Goal: Transaction & Acquisition: Purchase product/service

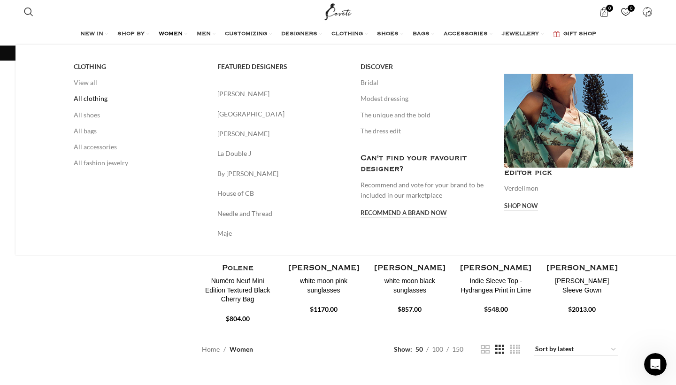
click at [74, 103] on link "All clothing" at bounding box center [139, 99] width 130 height 16
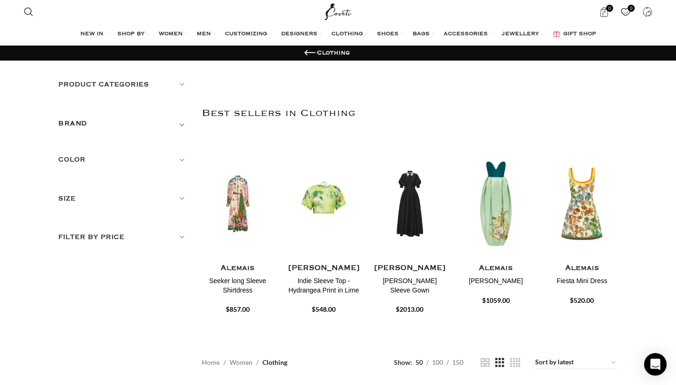
click at [101, 90] on div "Product categories Men Men Accessories Cases Men Belts Men Exotic Leather Men H…" at bounding box center [123, 91] width 130 height 24
click at [112, 86] on h5 "Product categories" at bounding box center [123, 84] width 130 height 10
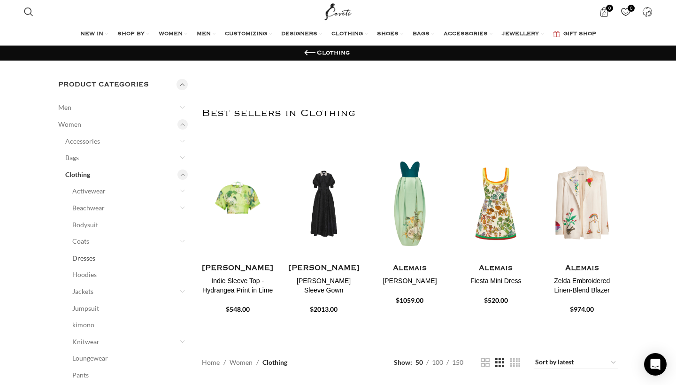
click at [85, 254] on link "Dresses" at bounding box center [124, 258] width 104 height 17
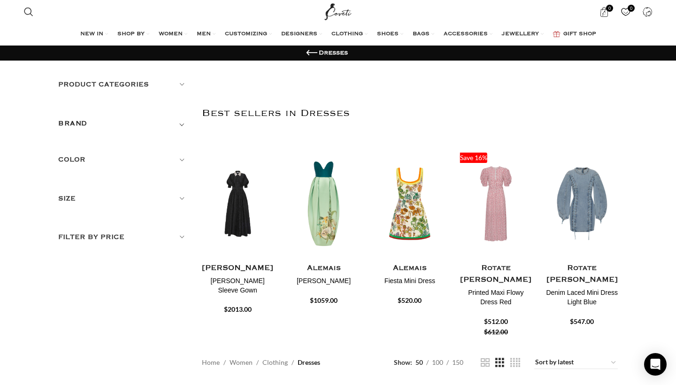
scroll to position [60, 0]
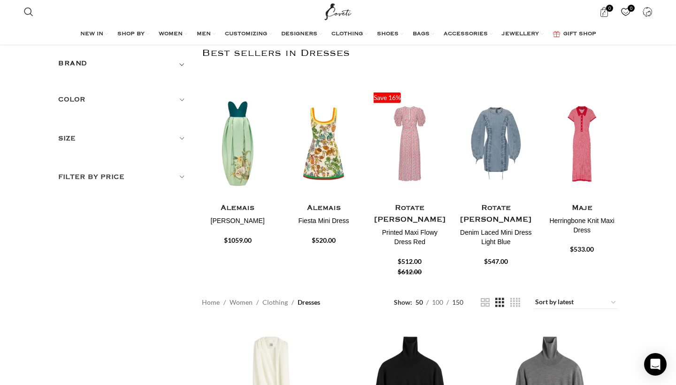
click at [459, 301] on span "150" at bounding box center [457, 302] width 11 height 8
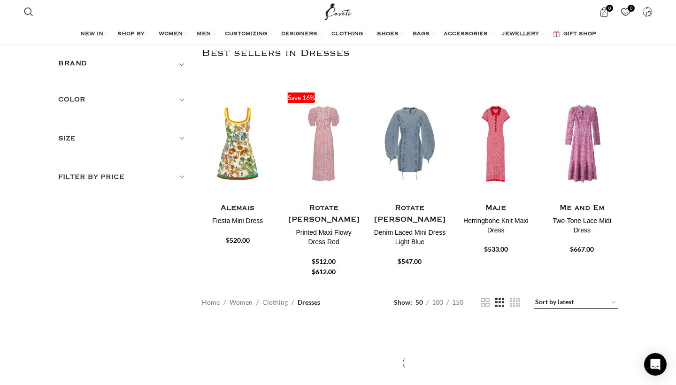
select select "price-desc"
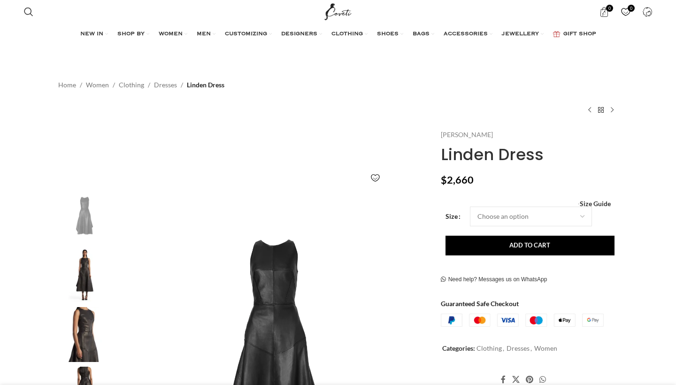
click at [455, 139] on link "[PERSON_NAME]" at bounding box center [467, 135] width 52 height 10
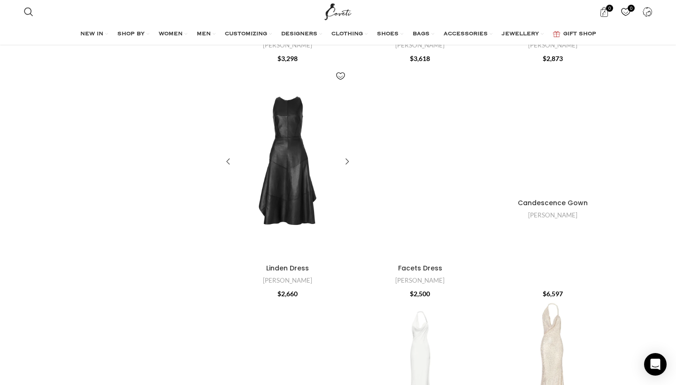
scroll to position [1147, 0]
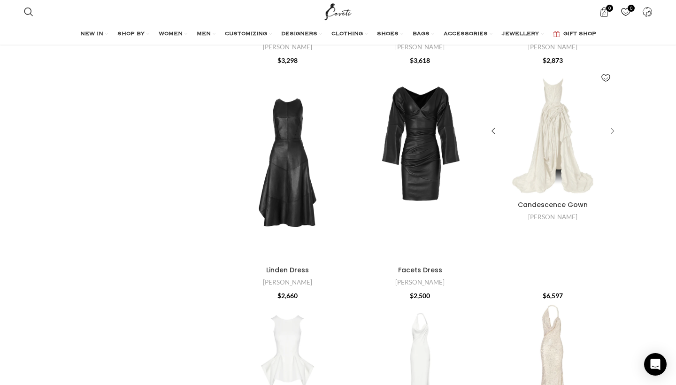
click at [612, 124] on div "Candescence Gown" at bounding box center [611, 131] width 14 height 14
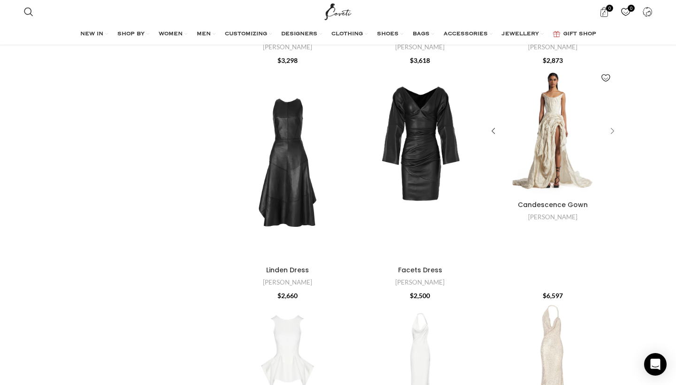
click at [612, 125] on div "Candescence Gown" at bounding box center [611, 131] width 14 height 14
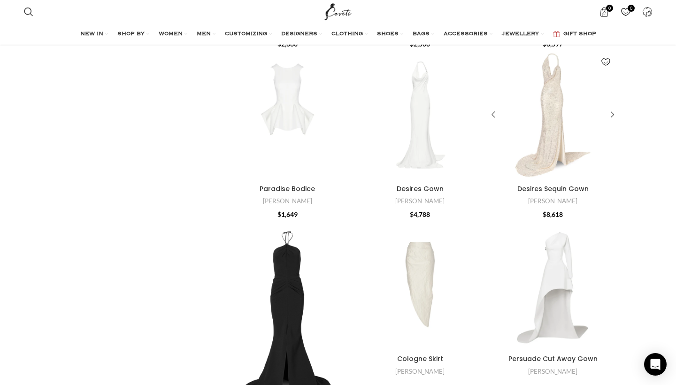
scroll to position [1400, 0]
click at [613, 107] on div "Desires Sequin Gown" at bounding box center [611, 114] width 14 height 14
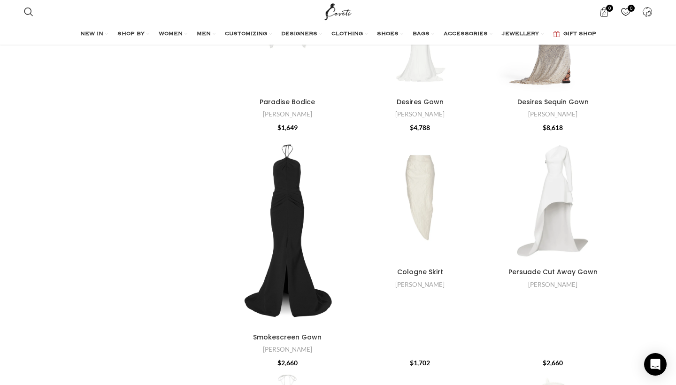
scroll to position [1576, 0]
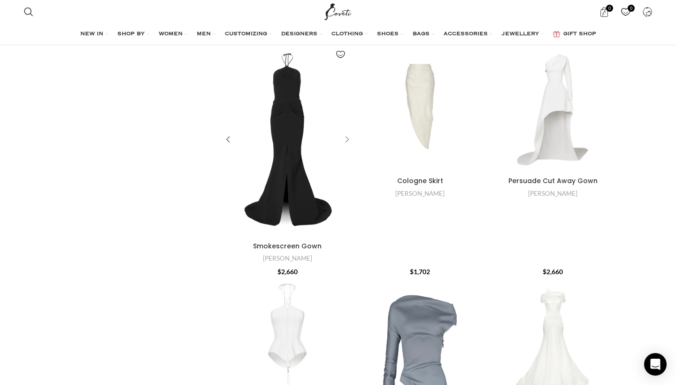
click at [343, 147] on div "Smokescreen Gown" at bounding box center [346, 140] width 14 height 14
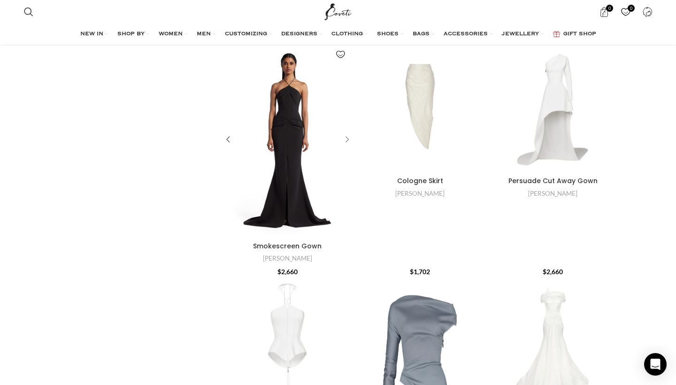
click at [344, 147] on div "Smokescreen Gown" at bounding box center [346, 140] width 14 height 14
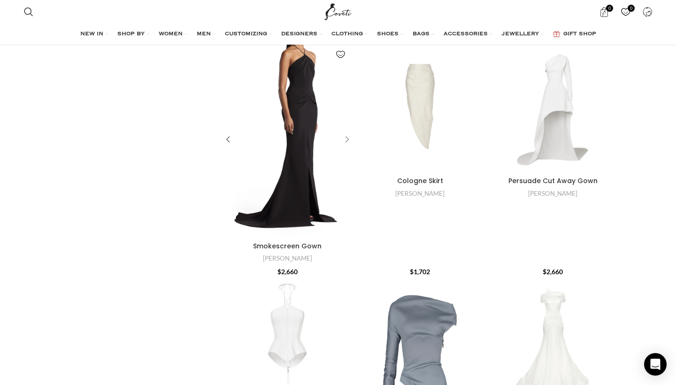
click at [344, 147] on div "Smokescreen Gown" at bounding box center [346, 140] width 14 height 14
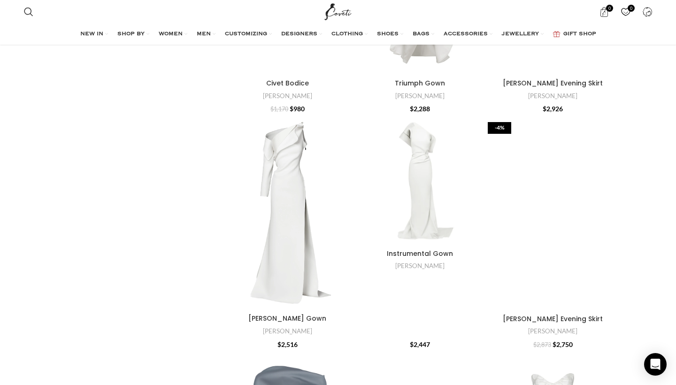
scroll to position [2559, 0]
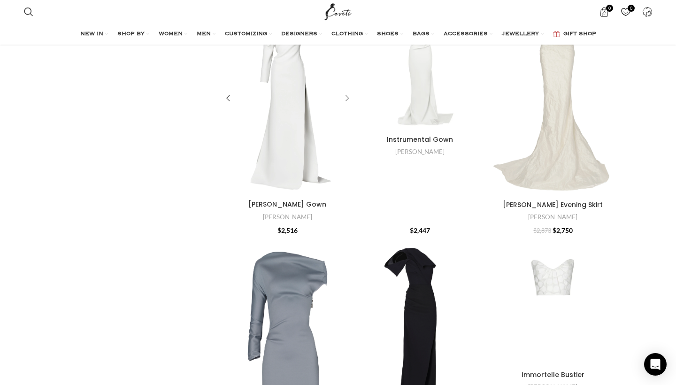
click at [345, 106] on div "Archer Gown" at bounding box center [346, 99] width 14 height 14
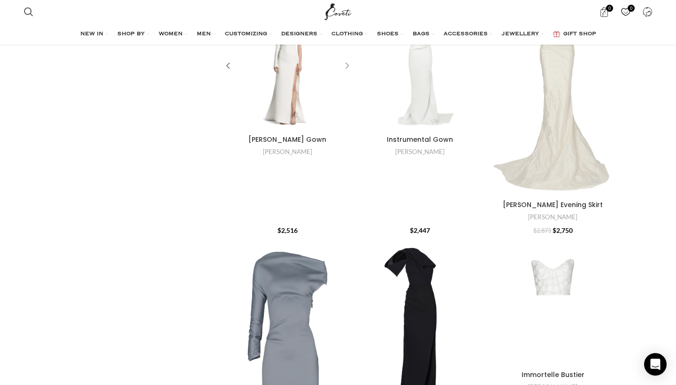
click at [345, 131] on div "Archer Gown" at bounding box center [330, 66] width 43 height 130
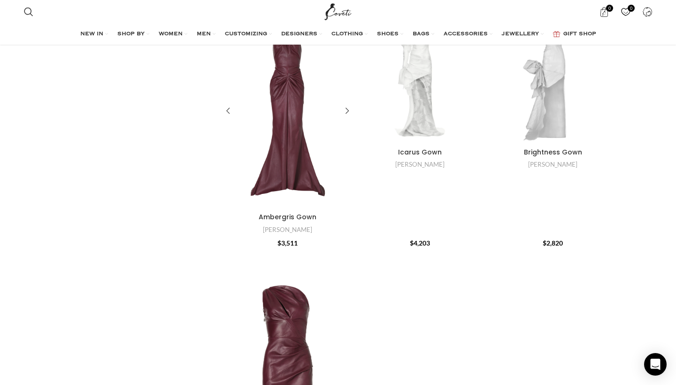
scroll to position [3474, 0]
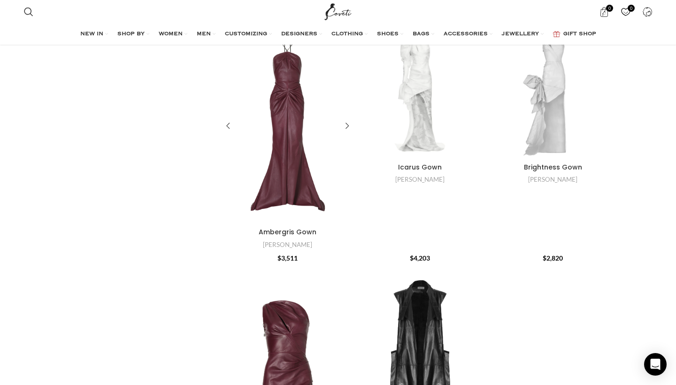
click at [303, 187] on div "Ambergris Gown" at bounding box center [303, 126] width 32 height 195
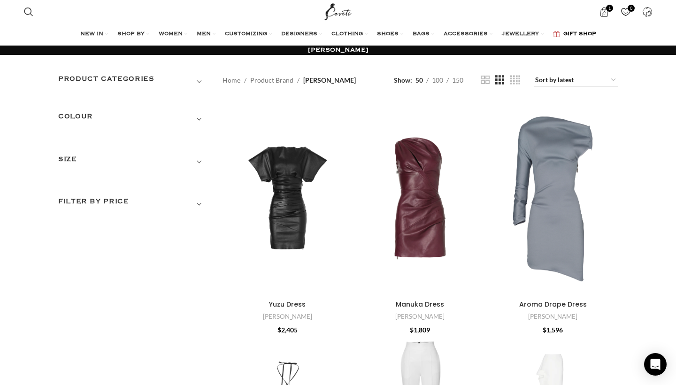
scroll to position [0, 0]
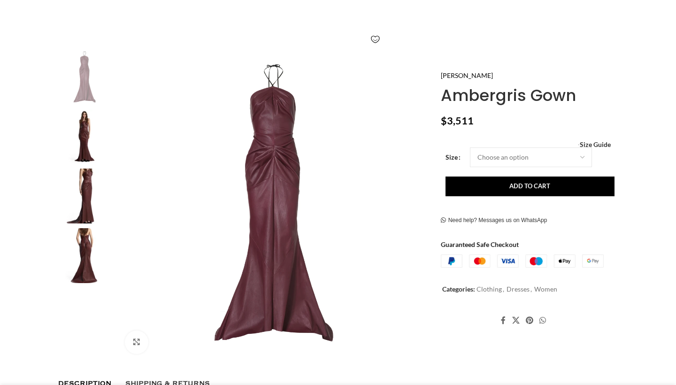
scroll to position [157, 0]
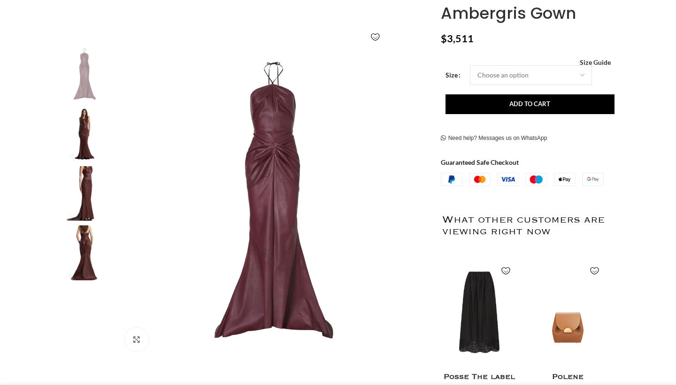
click at [86, 116] on img at bounding box center [84, 134] width 57 height 55
click at [273, 152] on img at bounding box center [273, 202] width 311 height 311
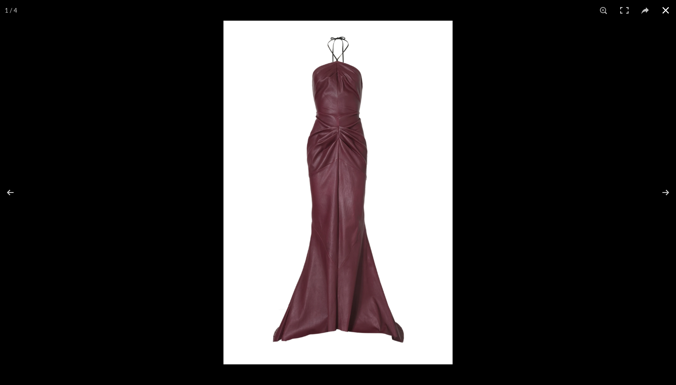
click at [649, 157] on div at bounding box center [562, 213] width 676 height 385
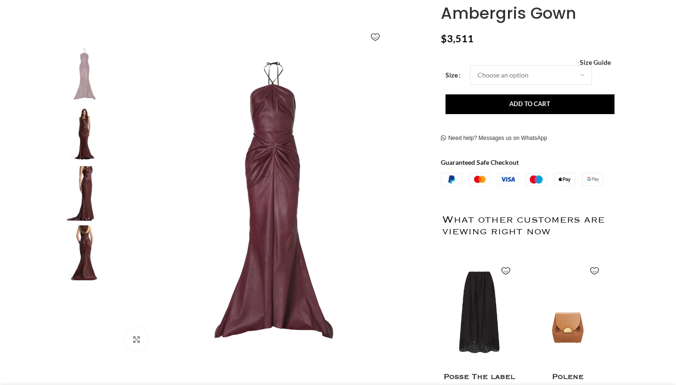
click at [99, 129] on img at bounding box center [84, 134] width 57 height 55
click at [85, 192] on img at bounding box center [84, 193] width 57 height 55
click at [71, 251] on img at bounding box center [84, 252] width 57 height 55
click at [89, 243] on img at bounding box center [84, 252] width 57 height 55
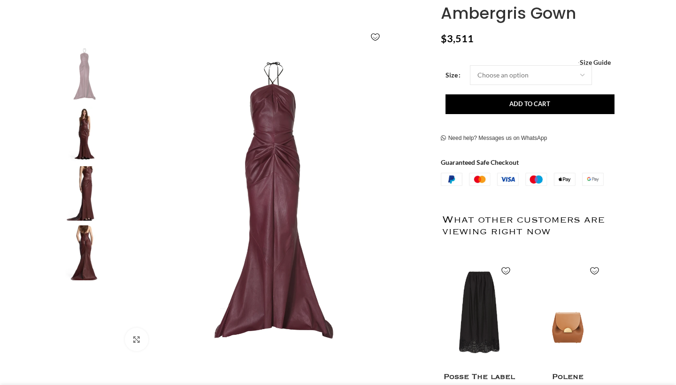
click at [89, 243] on img at bounding box center [84, 252] width 57 height 55
click at [277, 210] on img at bounding box center [273, 202] width 311 height 311
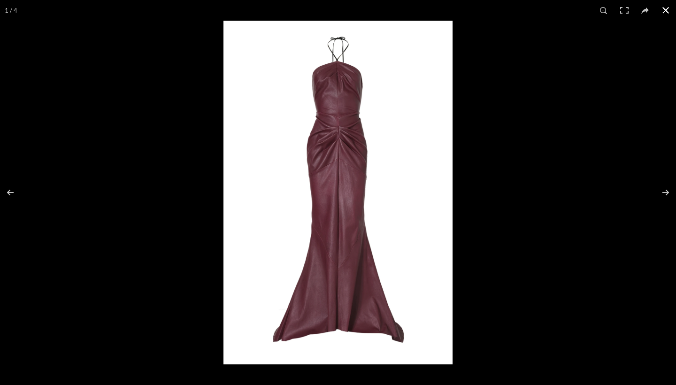
click at [629, 201] on div at bounding box center [562, 213] width 676 height 385
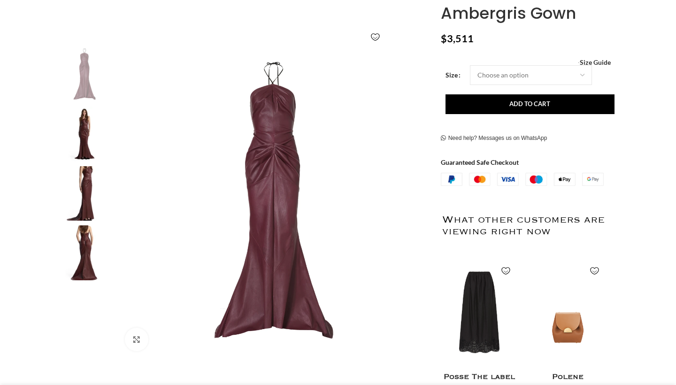
click at [92, 186] on img at bounding box center [84, 193] width 57 height 55
click at [80, 142] on img at bounding box center [84, 134] width 57 height 55
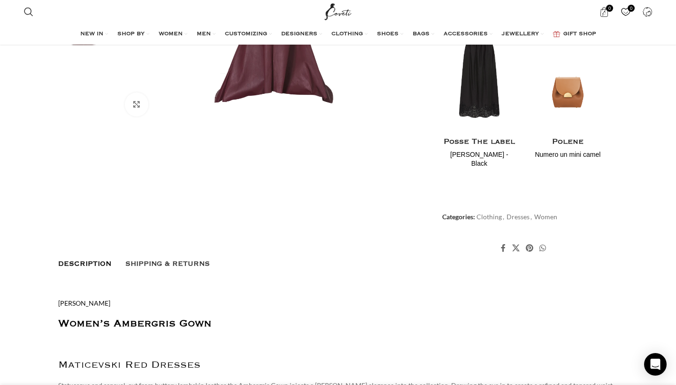
scroll to position [100, 0]
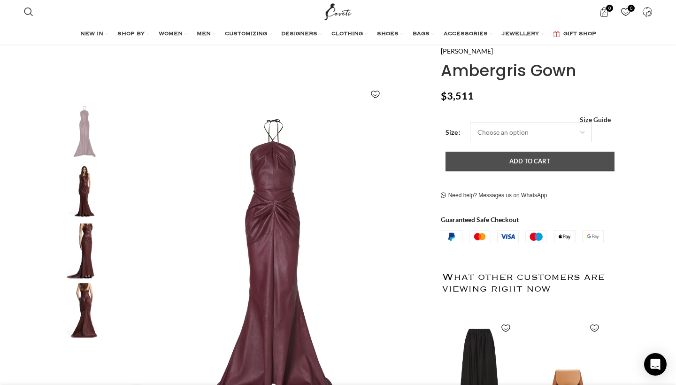
select select "6-uk"
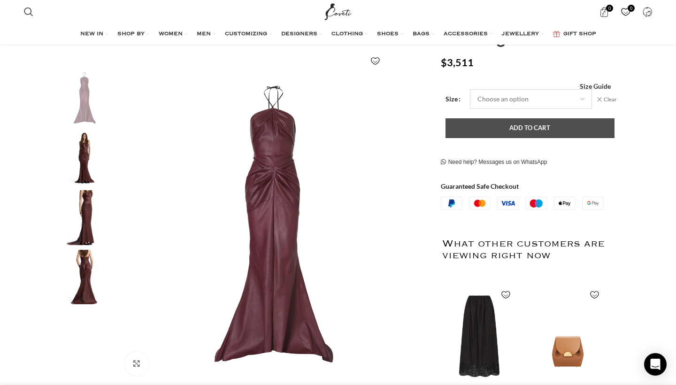
scroll to position [135, 0]
click at [500, 130] on button "Add to cart" at bounding box center [530, 128] width 169 height 20
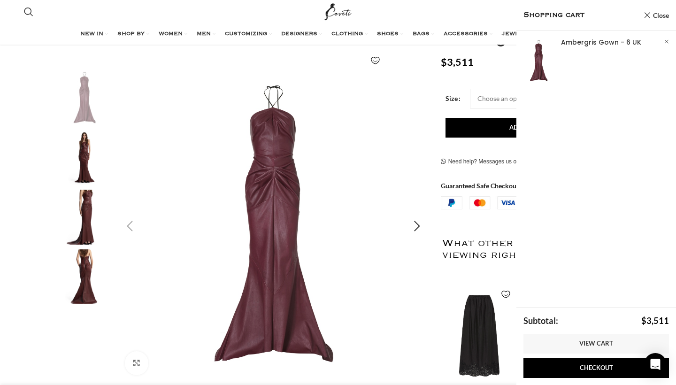
scroll to position [135, 0]
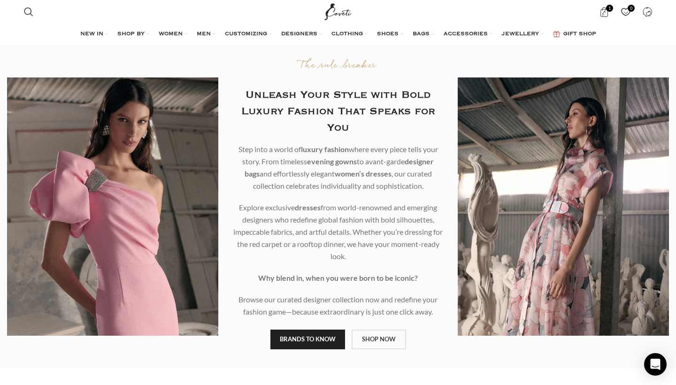
click at [385, 342] on link "SHOP NOW" at bounding box center [379, 340] width 54 height 20
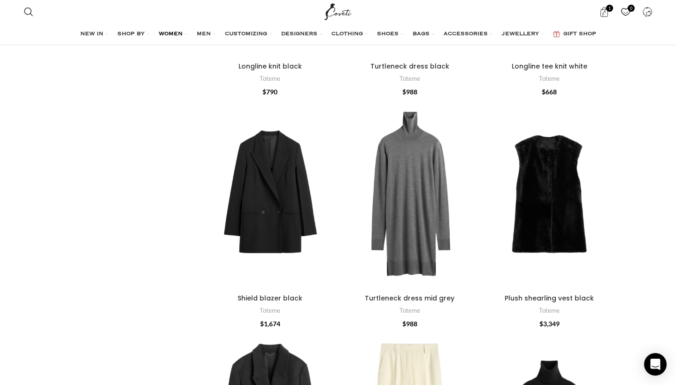
scroll to position [1267, 0]
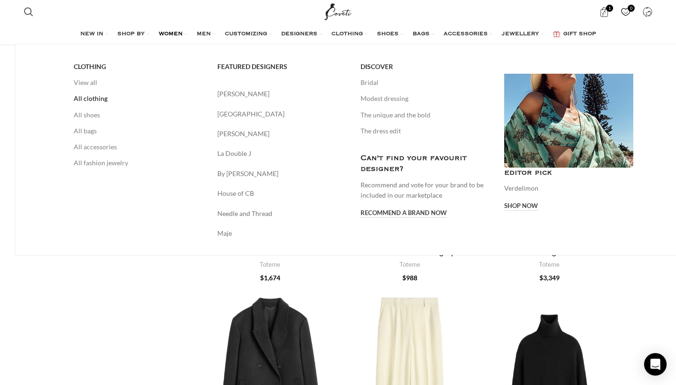
click at [83, 95] on link "All clothing" at bounding box center [139, 99] width 130 height 16
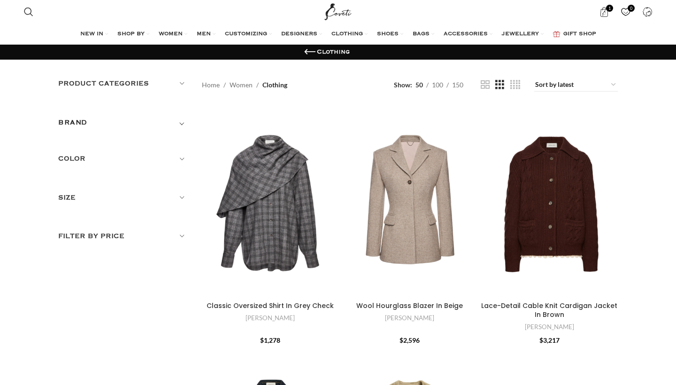
click at [115, 91] on div "Product categories Men Men Accessories Cases Men Belts Men Exotic Leather Men H…" at bounding box center [123, 90] width 130 height 24
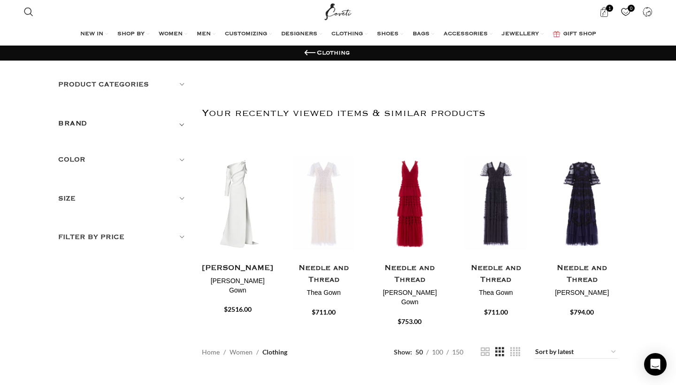
click at [124, 85] on h5 "Product categories" at bounding box center [123, 84] width 130 height 10
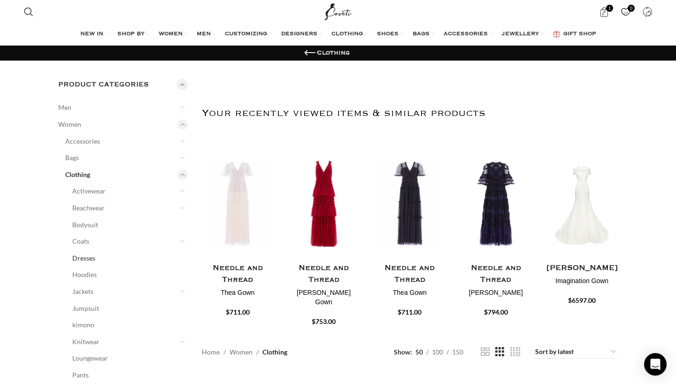
click at [87, 255] on link "Dresses" at bounding box center [124, 258] width 104 height 17
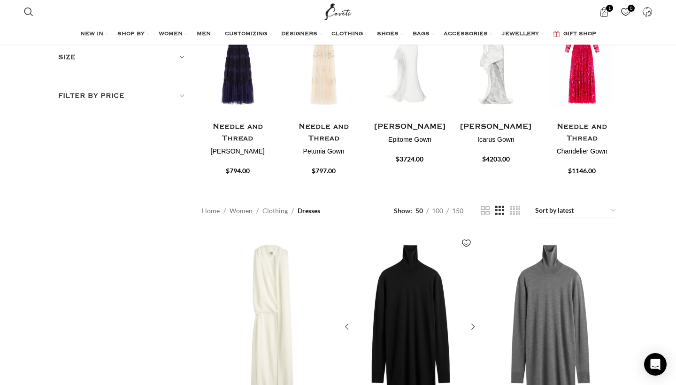
scroll to position [141, 0]
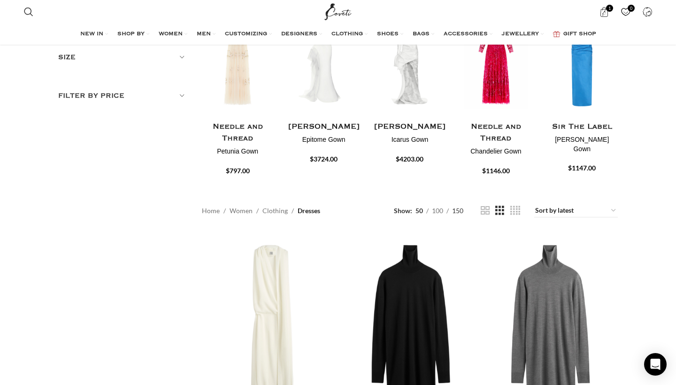
click at [456, 207] on span "150" at bounding box center [457, 211] width 11 height 8
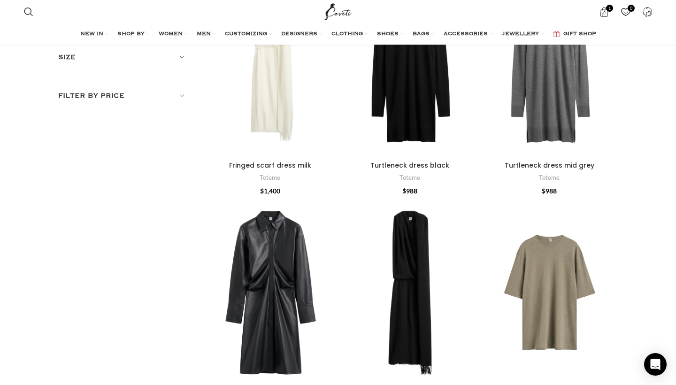
click at [597, 200] on div "Relaxed tee dress taupe" at bounding box center [604, 293] width 27 height 192
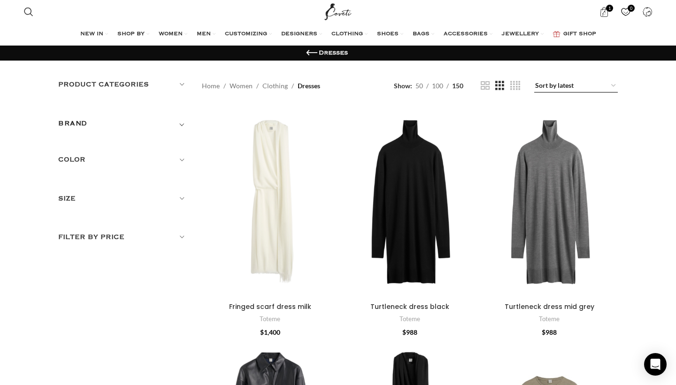
select select "price-desc"
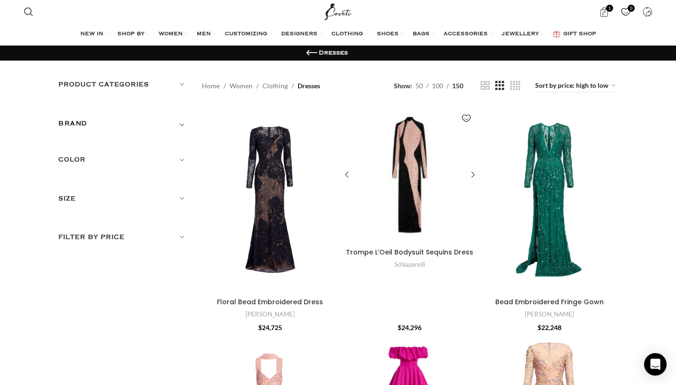
click at [447, 151] on div "Trompe L’Oeil Bodysuit Sequins Dress" at bounding box center [461, 175] width 34 height 137
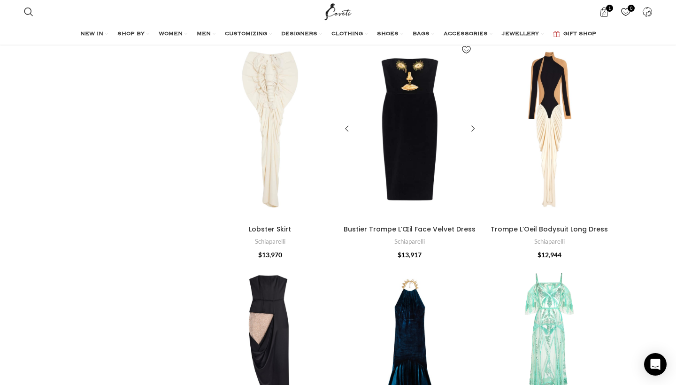
scroll to position [1192, 0]
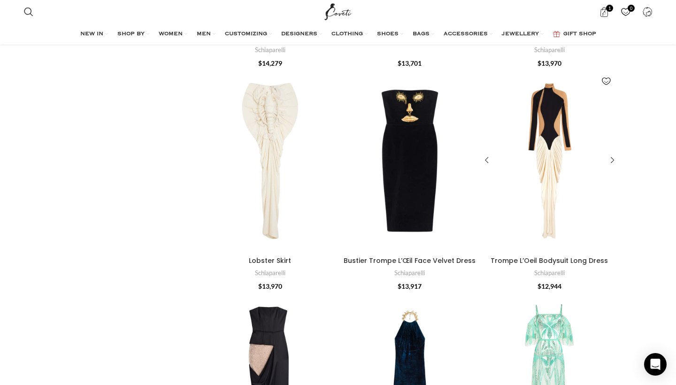
click at [547, 168] on div "Trompe L’Oeil Bodysuit Long Dress" at bounding box center [549, 161] width 27 height 183
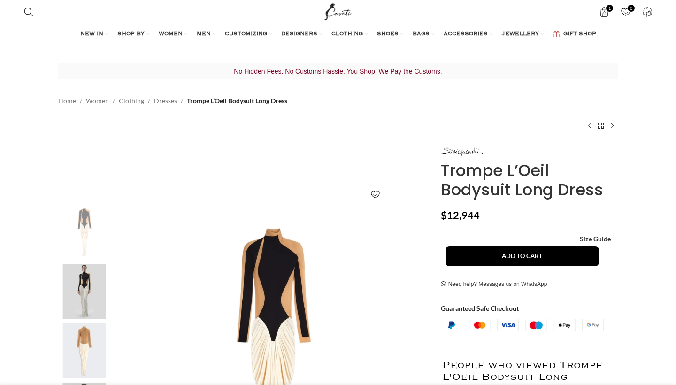
click at [140, 281] on img at bounding box center [273, 360] width 311 height 311
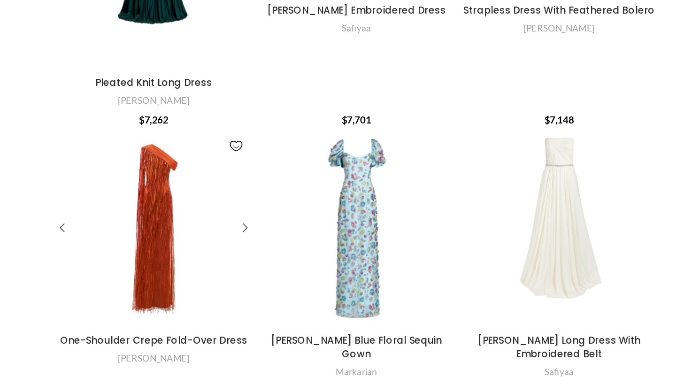
scroll to position [10685, 0]
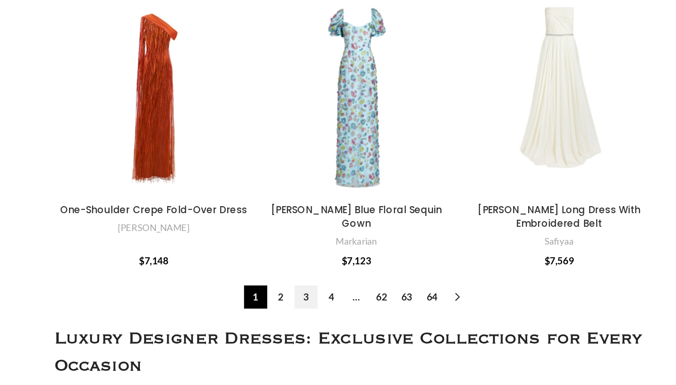
click at [367, 317] on link "3" at bounding box center [375, 325] width 16 height 16
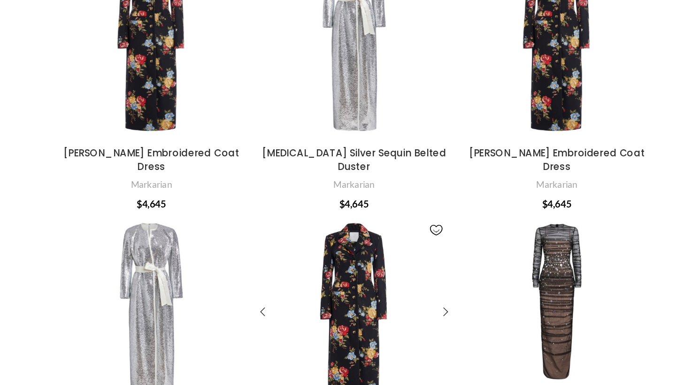
scroll to position [7075, 0]
click at [604, 326] on div "Defne Black Long Dress" at bounding box center [611, 333] width 14 height 14
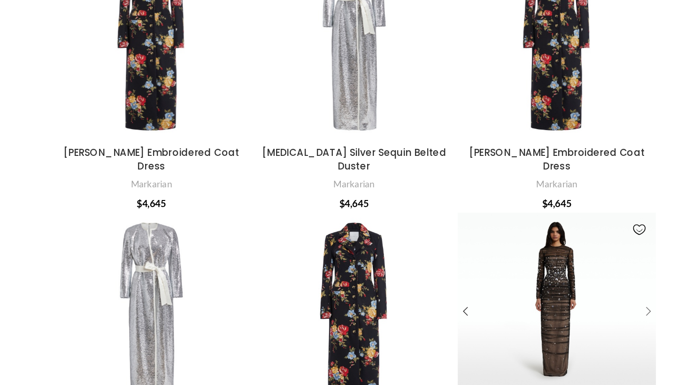
click at [604, 326] on div "Defne Black Long Dress" at bounding box center [611, 333] width 14 height 14
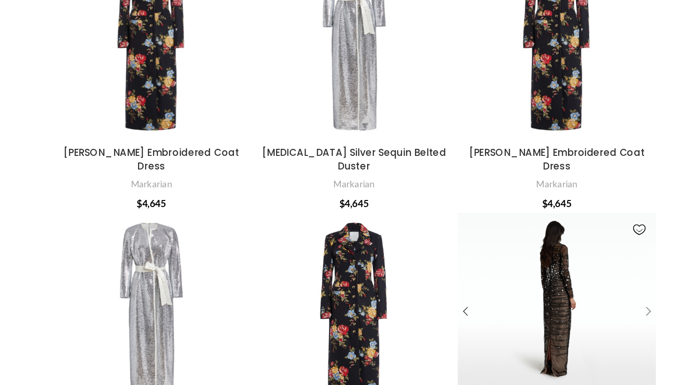
click at [604, 326] on div "Defne Black Long Dress" at bounding box center [611, 333] width 14 height 14
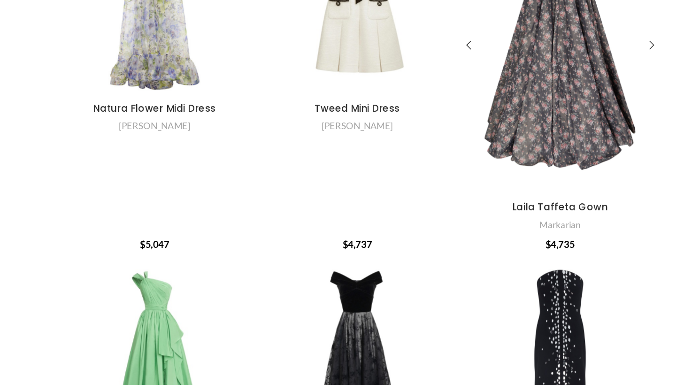
scroll to position [5137, 0]
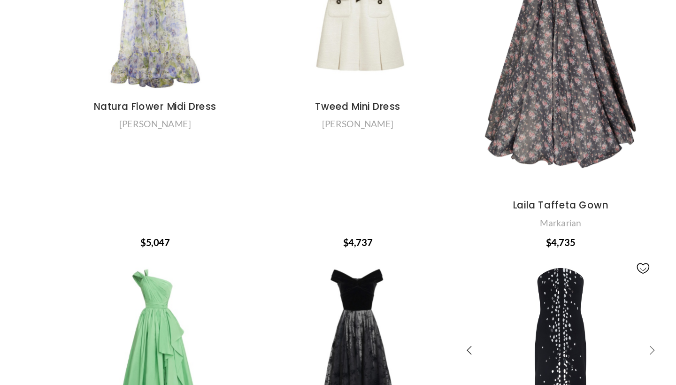
click at [604, 355] on div "Speckled Crystal Embroidery Midi Dress" at bounding box center [611, 362] width 14 height 14
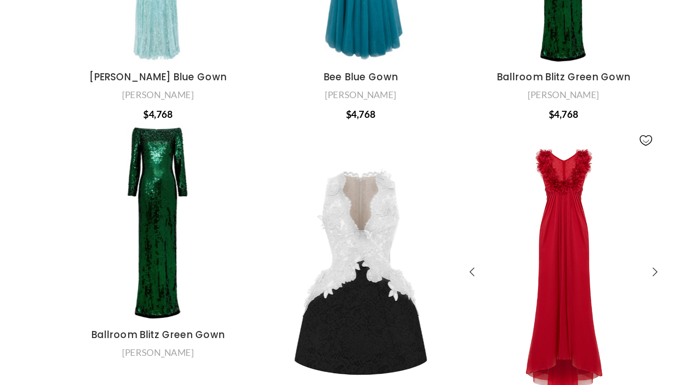
scroll to position [4725, 0]
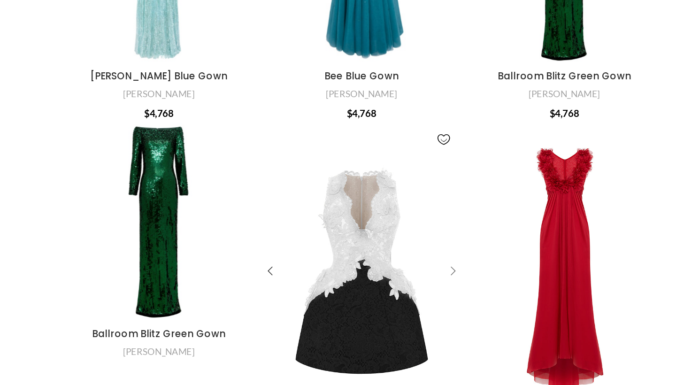
click at [465, 300] on div "Lace Mini Dress With Voluminous Skirt" at bounding box center [472, 307] width 14 height 14
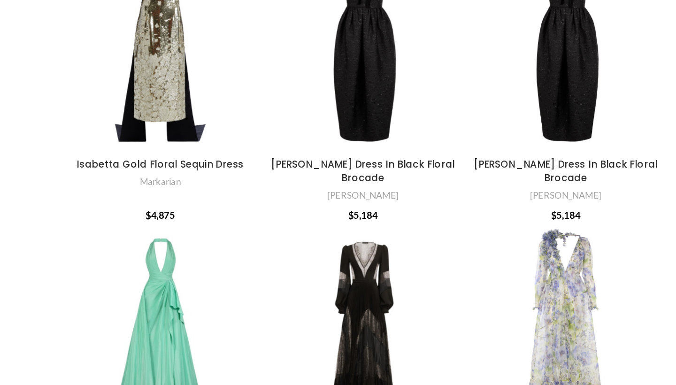
scroll to position [3563, 0]
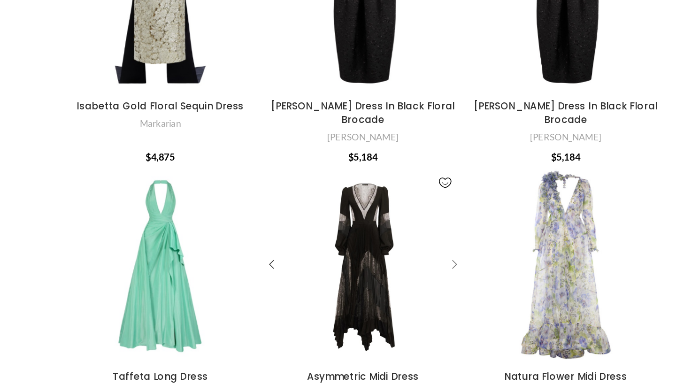
click at [465, 295] on div "Asymmetric Midi Dress" at bounding box center [472, 302] width 14 height 14
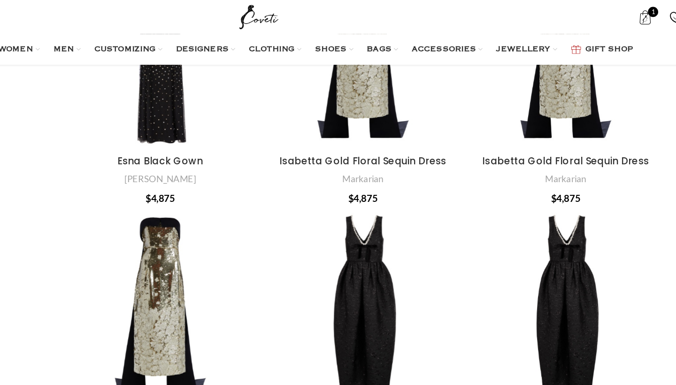
scroll to position [3440, 0]
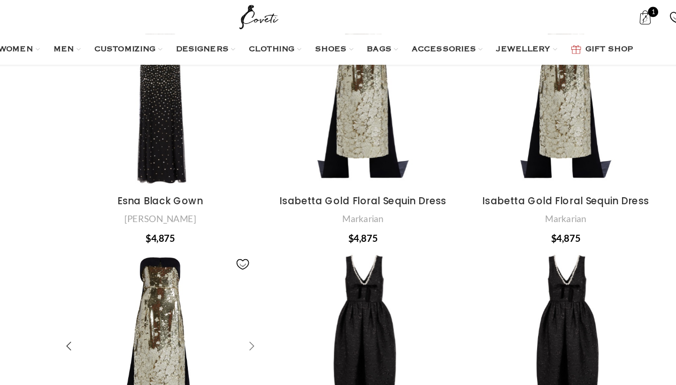
click at [325, 232] on div "Isabetta Gold Floral Sequin Dress" at bounding box center [332, 239] width 14 height 14
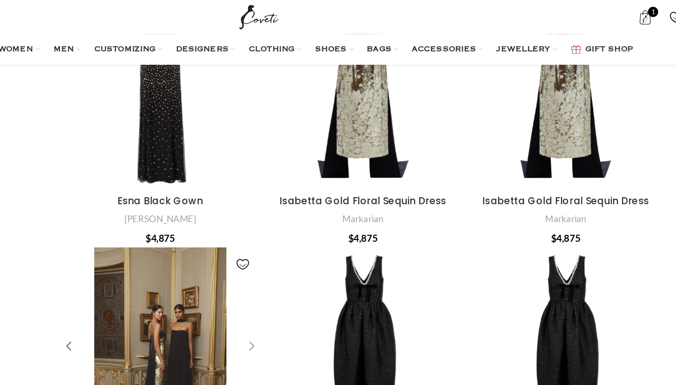
click at [325, 232] on div "Isabetta Gold Floral Sequin Dress" at bounding box center [332, 239] width 14 height 14
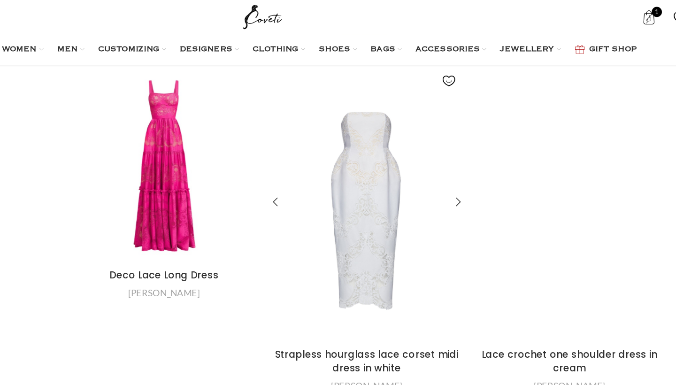
scroll to position [712, 0]
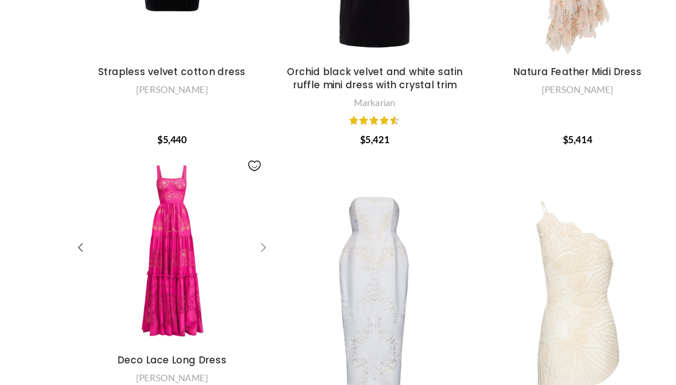
click at [325, 264] on div "Deco Lace Long Dress" at bounding box center [332, 271] width 14 height 14
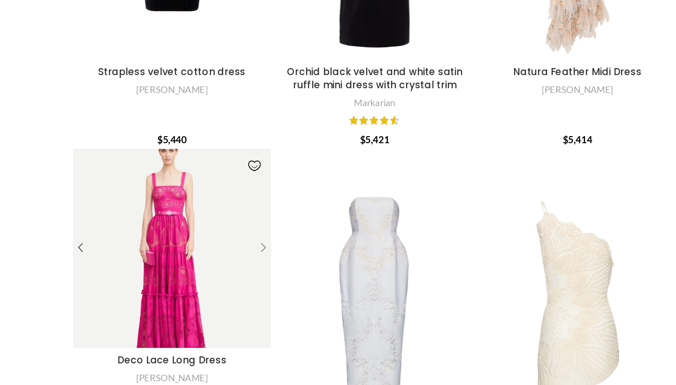
click at [325, 264] on div "Deco Lace Long Dress" at bounding box center [332, 271] width 14 height 14
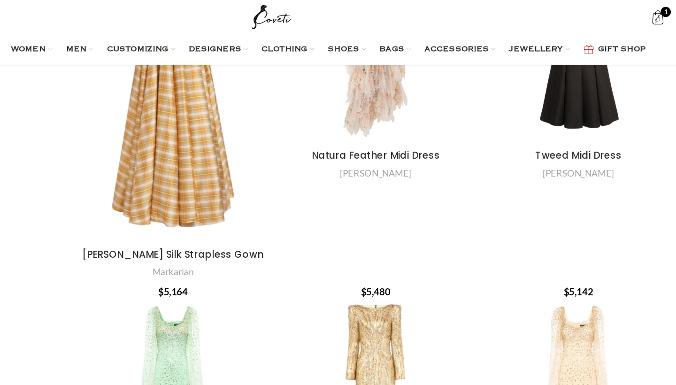
scroll to position [210, 0]
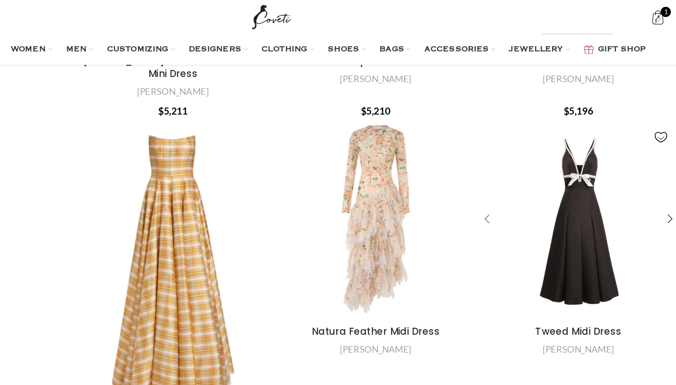
click at [481, 144] on div "Tweed Midi Dress" at bounding box center [488, 151] width 14 height 14
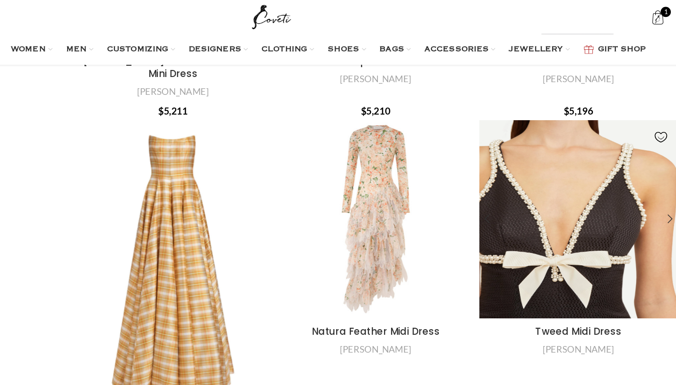
click at [481, 140] on div "Tweed Midi Dress" at bounding box center [494, 151] width 27 height 137
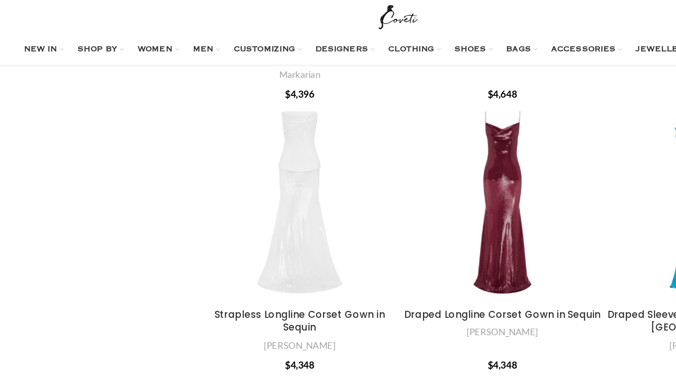
scroll to position [9965, 0]
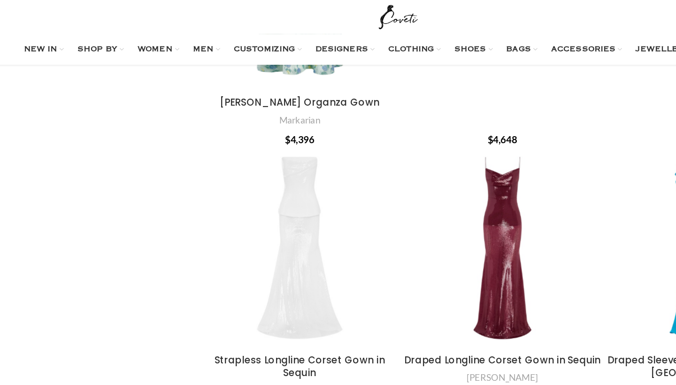
click at [411, 300] on link "6" at bounding box center [419, 308] width 16 height 16
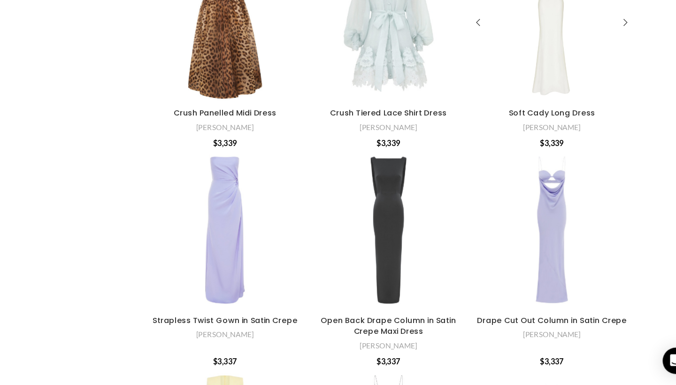
scroll to position [9250, 0]
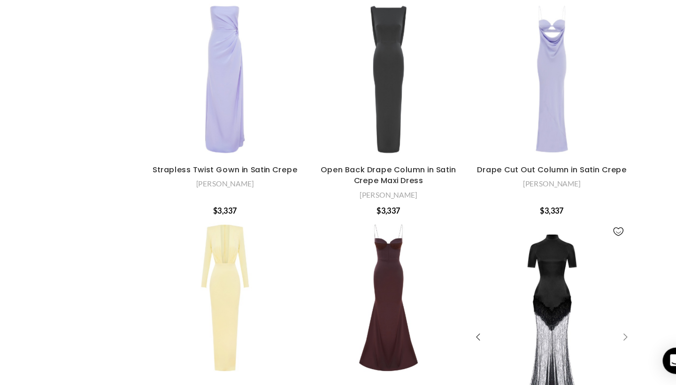
click at [604, 338] on div "Satin And Lace Maxi Dress" at bounding box center [611, 345] width 14 height 14
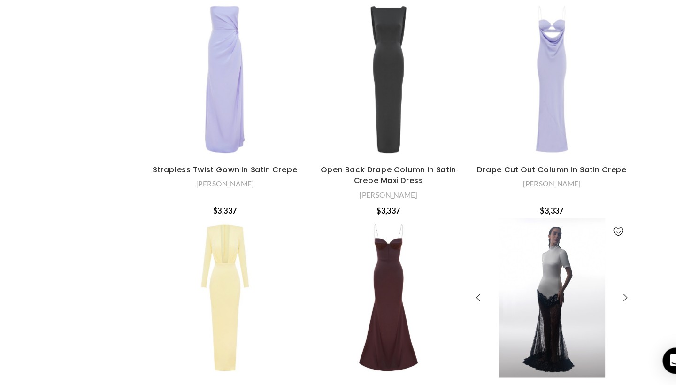
click at [584, 242] on div "Satin And Lace Maxi Dress" at bounding box center [601, 310] width 34 height 137
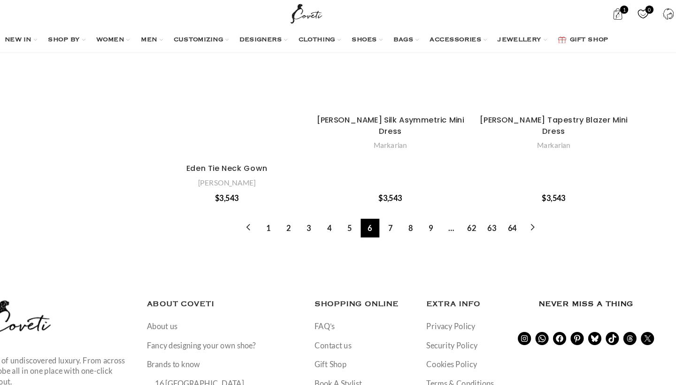
scroll to position [9460, 0]
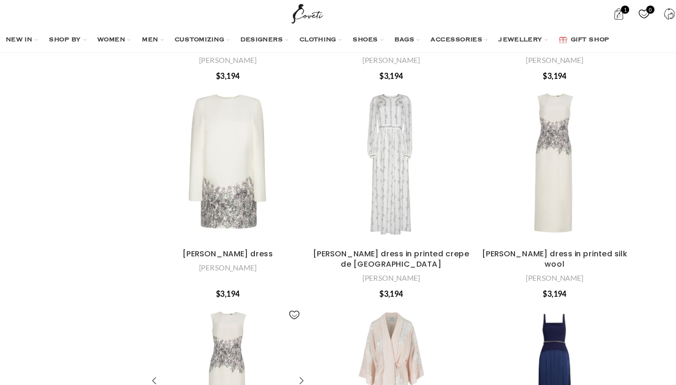
scroll to position [7145, 0]
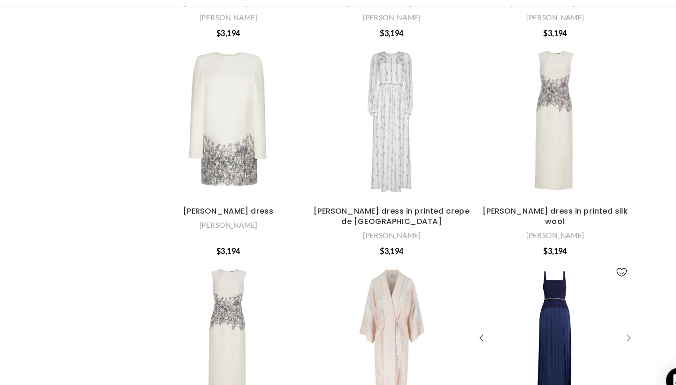
click at [604, 321] on div "Luce Azurite Blue Long Dress With Embroidered Belt" at bounding box center [611, 328] width 14 height 14
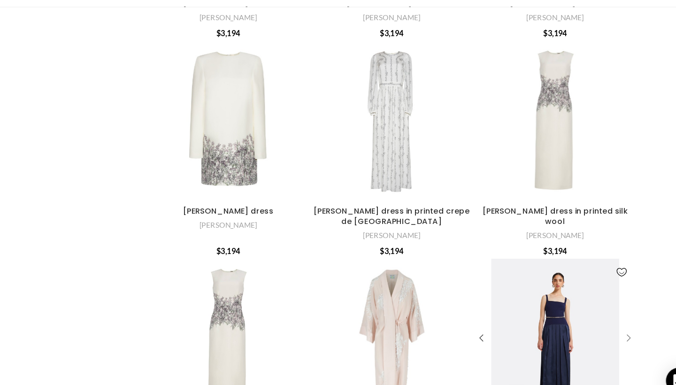
click at [604, 321] on div "Luce Azurite Blue Long Dress With Embroidered Belt" at bounding box center [611, 328] width 14 height 14
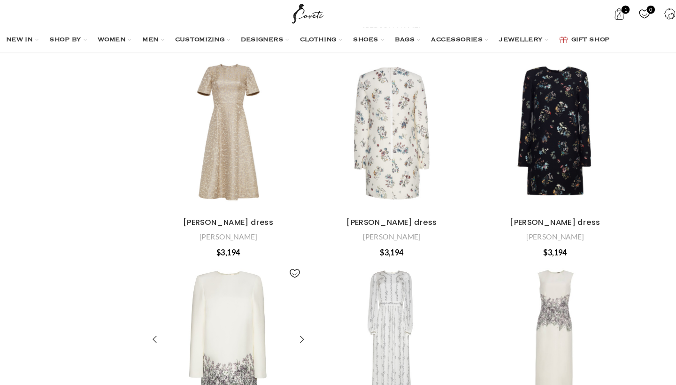
scroll to position [7188, 0]
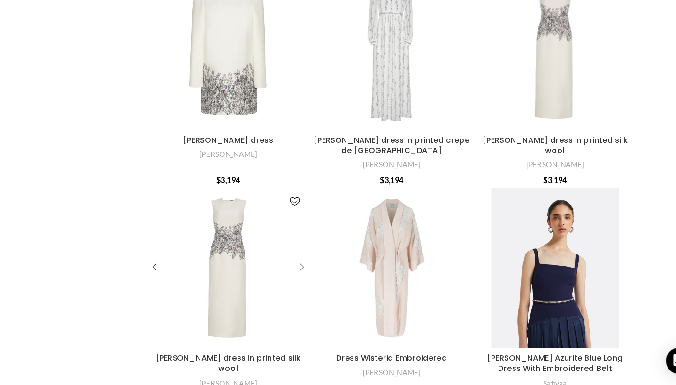
click at [325, 278] on div "Ophelia dress in printed silk wool" at bounding box center [332, 285] width 14 height 14
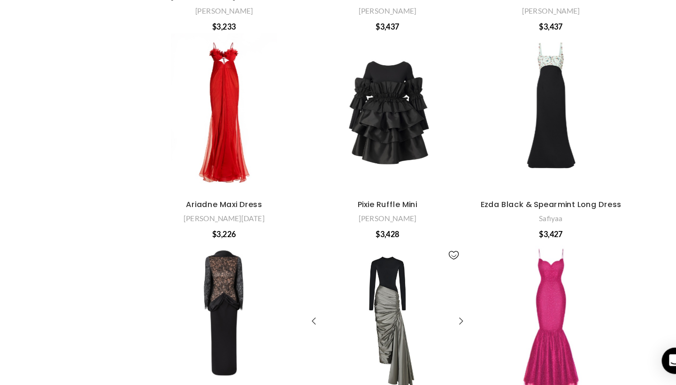
scroll to position [5449, 0]
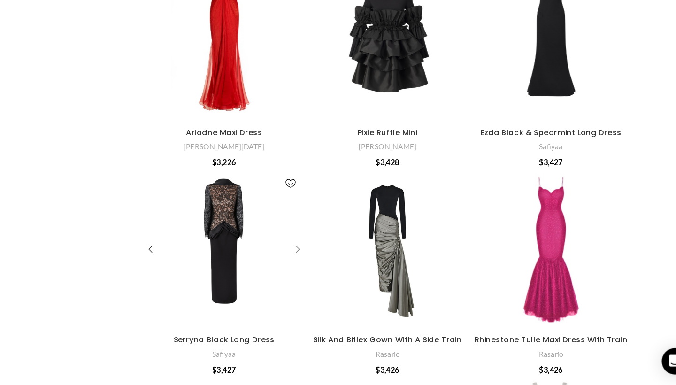
click at [325, 262] on div "Serryna Black Long Dress" at bounding box center [332, 269] width 14 height 14
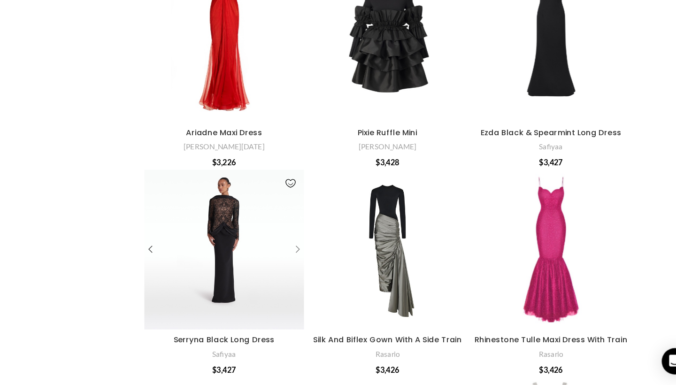
click at [325, 262] on div "Serryna Black Long Dress" at bounding box center [332, 269] width 14 height 14
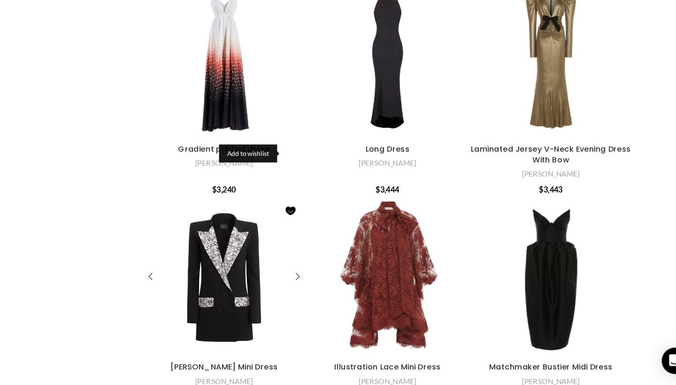
scroll to position [5071, 0]
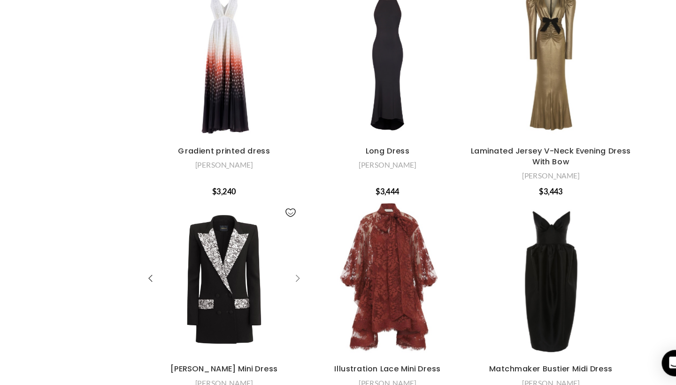
click at [325, 285] on div "Cady Mini Dress" at bounding box center [332, 292] width 14 height 14
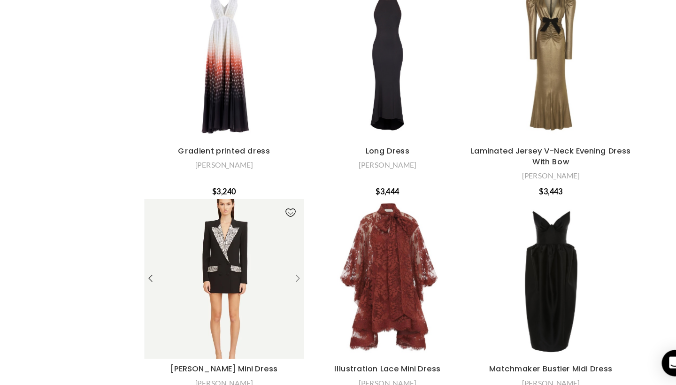
click at [325, 285] on div "Cady Mini Dress" at bounding box center [332, 292] width 14 height 14
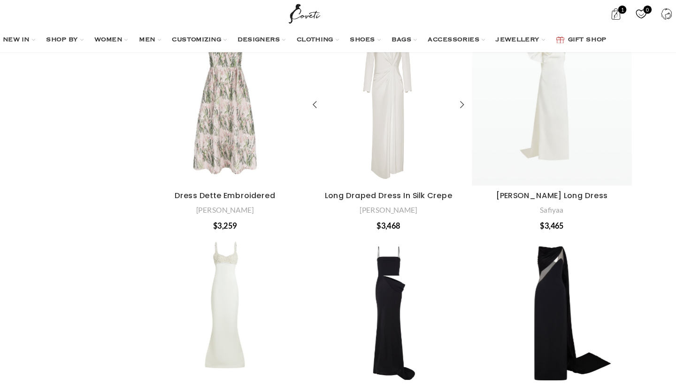
scroll to position [3533, 0]
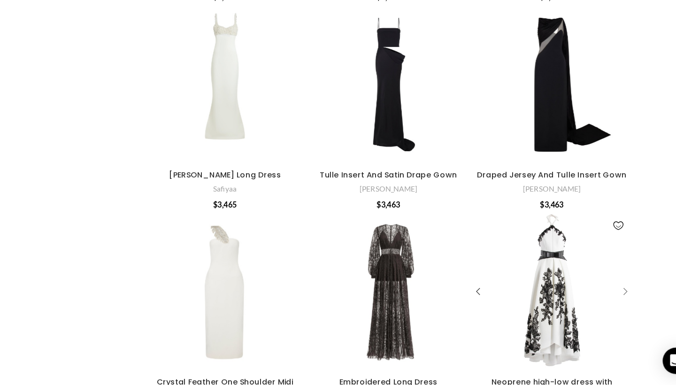
click at [604, 298] on div "Neoprene high-low dress with embroidery" at bounding box center [611, 305] width 14 height 14
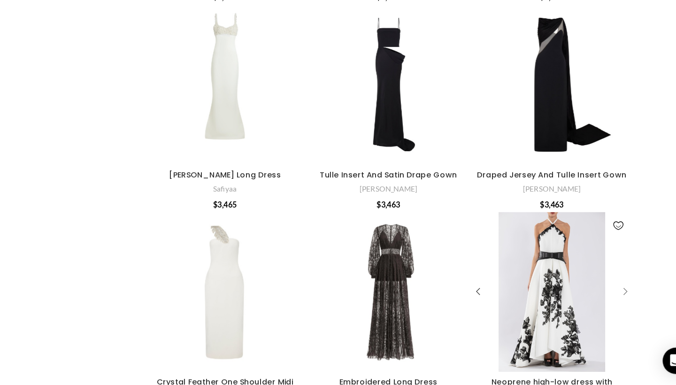
click at [604, 298] on div "Neoprene high-low dress with embroidery" at bounding box center [611, 305] width 14 height 14
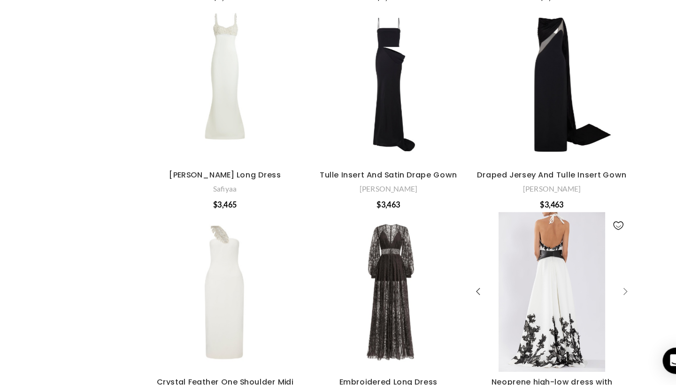
click at [604, 298] on div "Neoprene high-low dress with embroidery" at bounding box center [611, 305] width 14 height 14
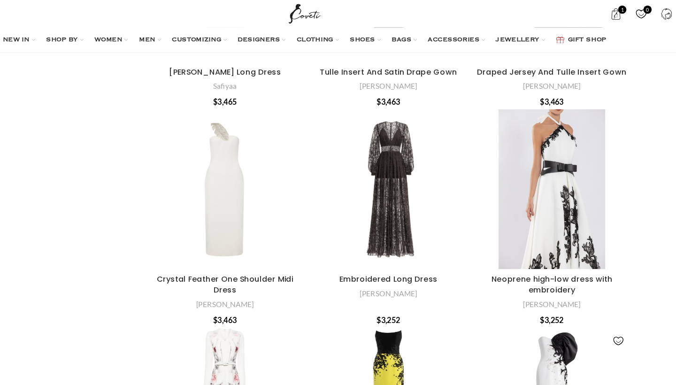
scroll to position [3676, 0]
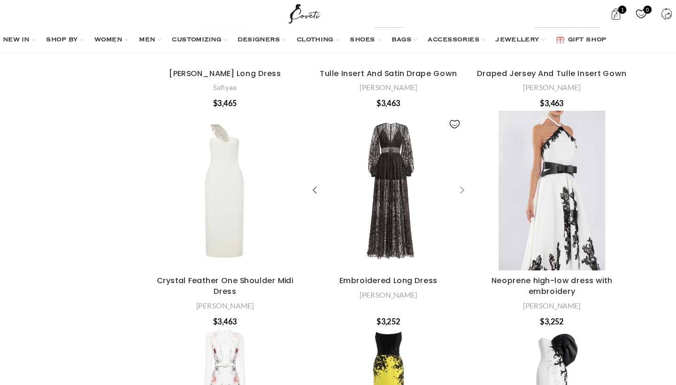
click at [465, 155] on div "Embroidered Long Dress" at bounding box center [472, 162] width 14 height 14
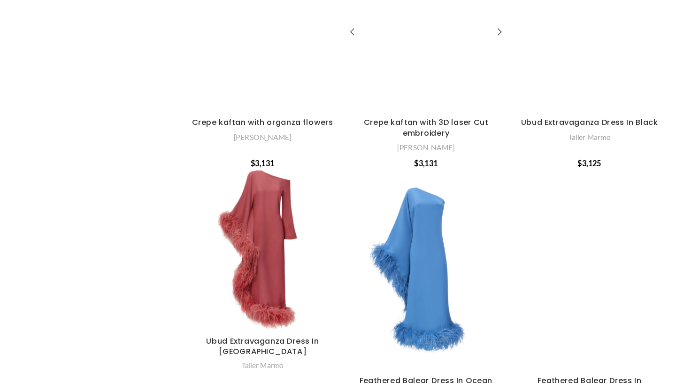
scroll to position [9502, 0]
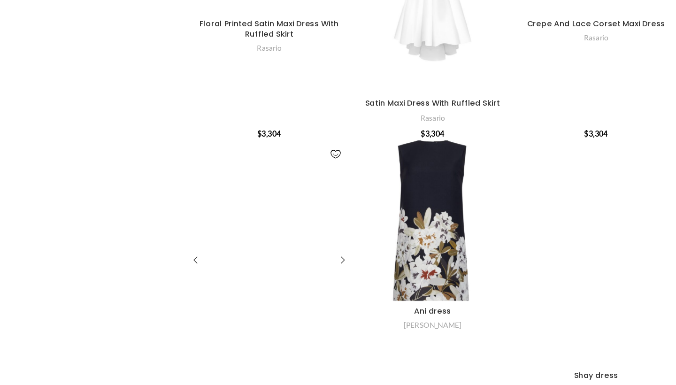
scroll to position [1677, 0]
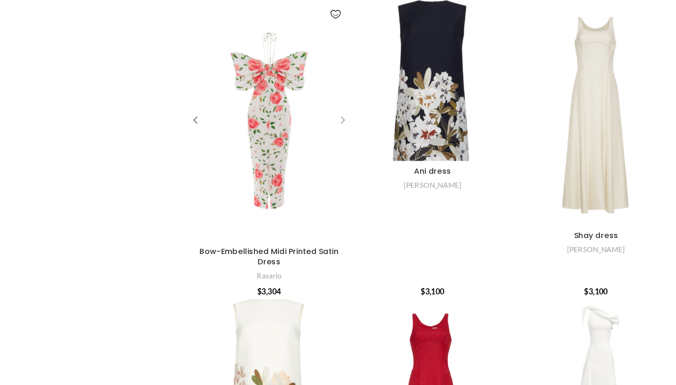
click at [325, 152] on div "Bow-Embellished Midi Printed Satin Dress" at bounding box center [332, 159] width 14 height 14
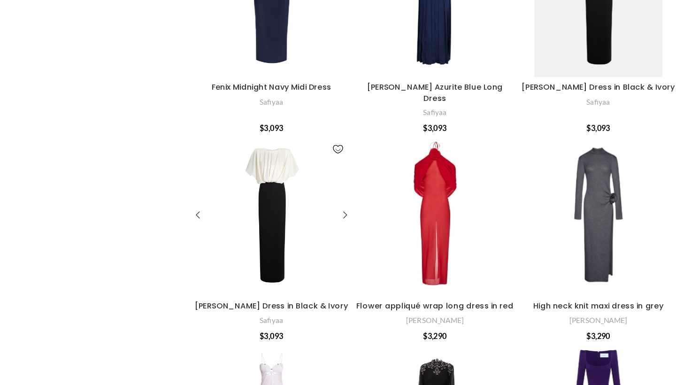
scroll to position [2650, 0]
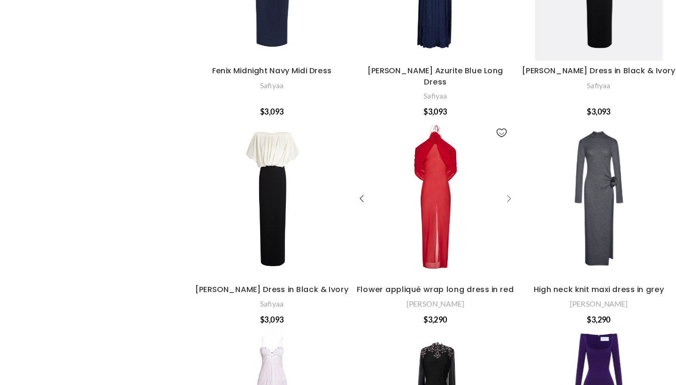
click at [465, 219] on div "Flower appliqué wrap long dress in red" at bounding box center [472, 226] width 14 height 14
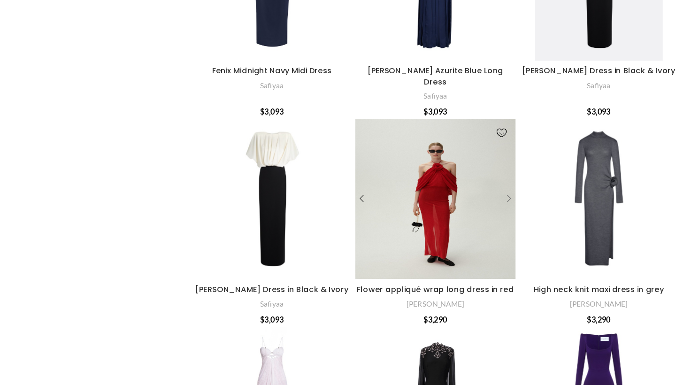
click at [465, 219] on div "Flower appliqué wrap long dress in red" at bounding box center [472, 226] width 14 height 14
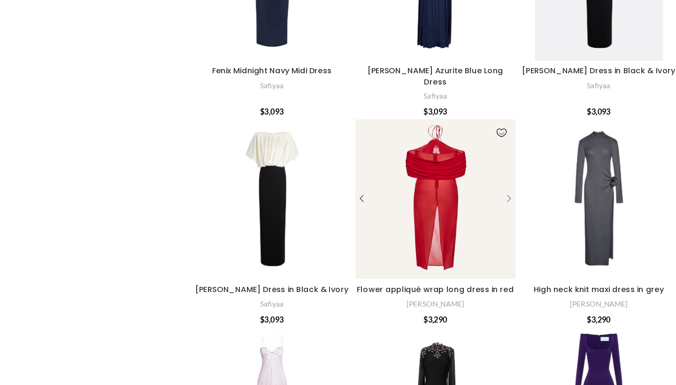
click at [465, 219] on div "Flower appliqué wrap long dress in red" at bounding box center [472, 226] width 14 height 14
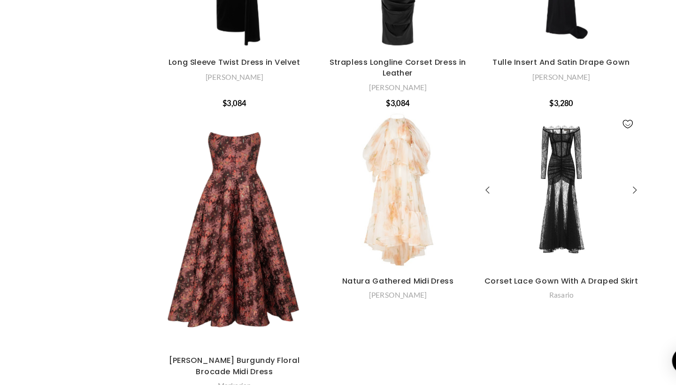
scroll to position [3209, 0]
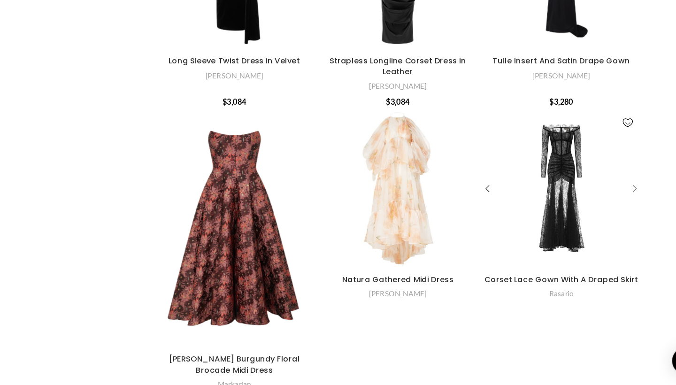
click at [604, 211] on div "Corset Lace Gown With A Draped Skirt" at bounding box center [611, 218] width 14 height 14
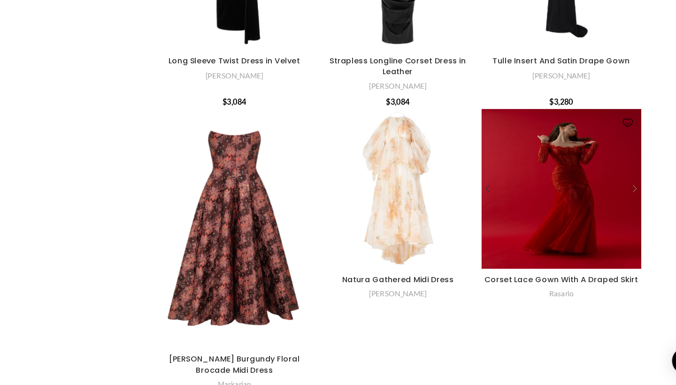
click at [591, 185] on div "Corset Lace Gown With A Draped Skirt" at bounding box center [604, 217] width 27 height 137
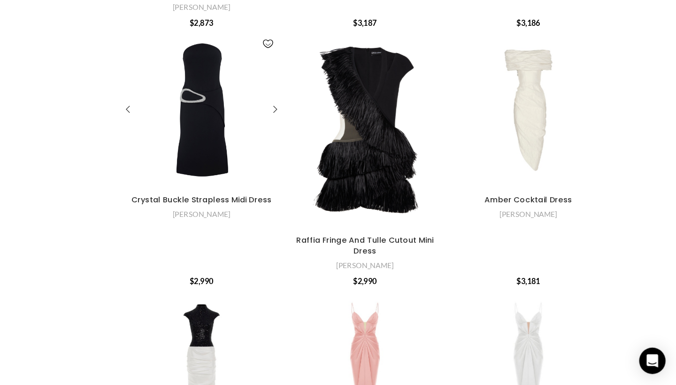
scroll to position [7051, 0]
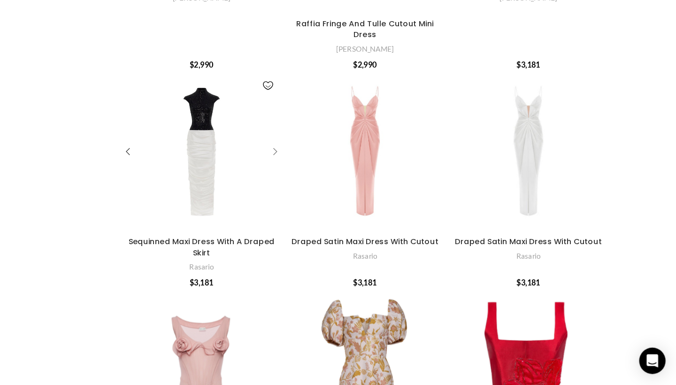
click at [325, 178] on div "Sequinned Maxi Dress With A Draped Skirt" at bounding box center [332, 185] width 14 height 14
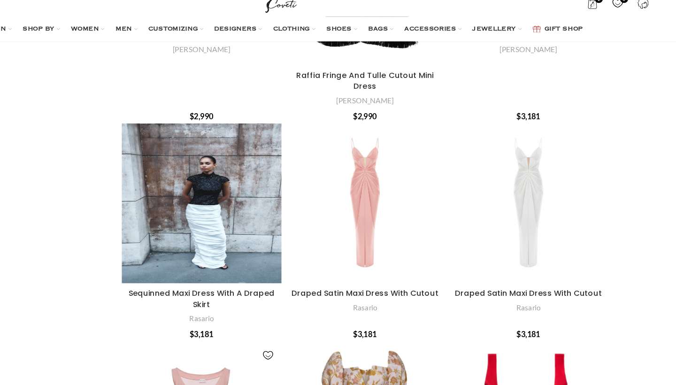
scroll to position [7064, 0]
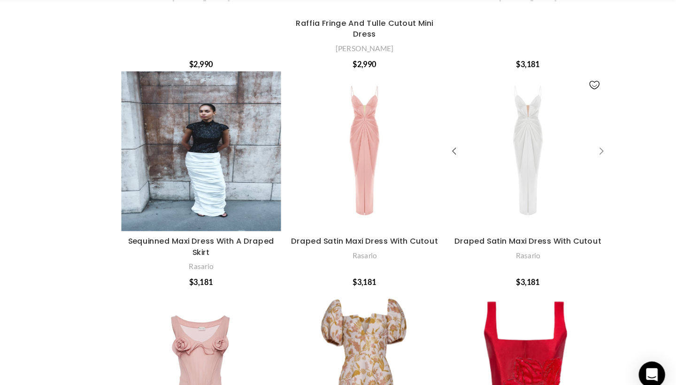
click at [604, 166] on div "Draped Satin Maxi Dress With Cutout" at bounding box center [611, 173] width 14 height 14
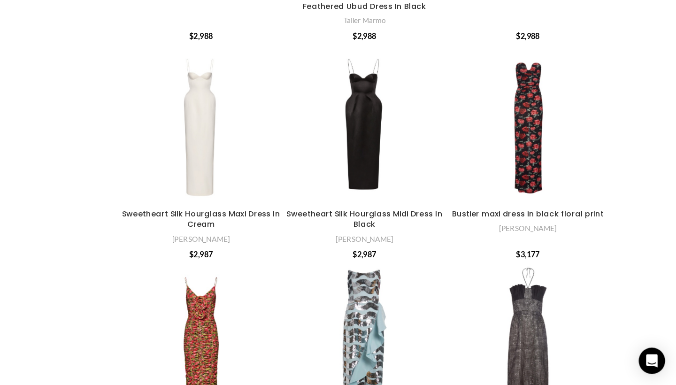
scroll to position [7774, 0]
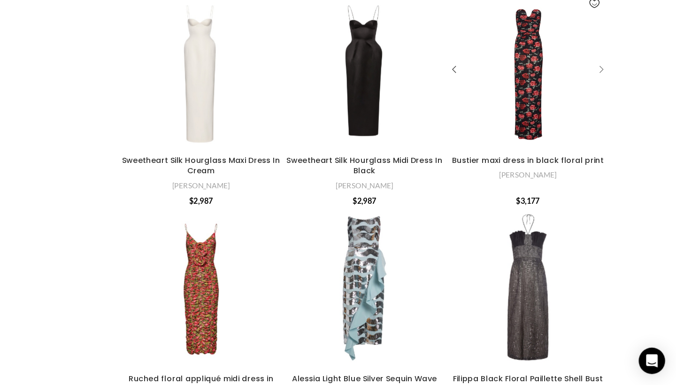
click at [604, 109] on div "Bustier maxi dress in black floral print" at bounding box center [611, 116] width 14 height 14
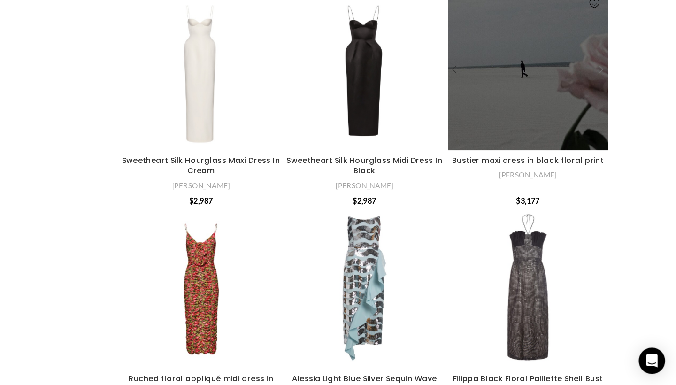
click at [604, 109] on div "Bustier maxi dress in black floral print" at bounding box center [611, 116] width 14 height 14
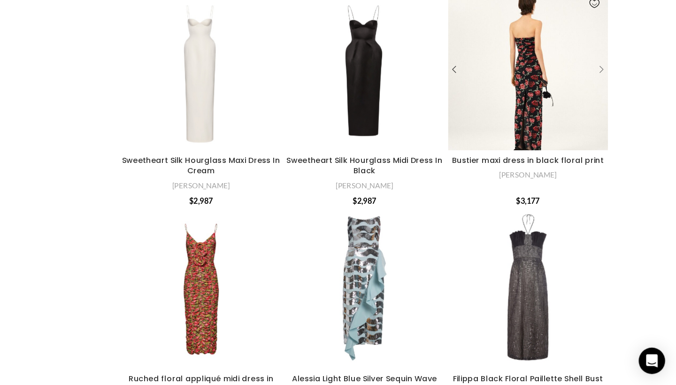
click at [604, 109] on div "Bustier maxi dress in black floral print" at bounding box center [611, 116] width 14 height 14
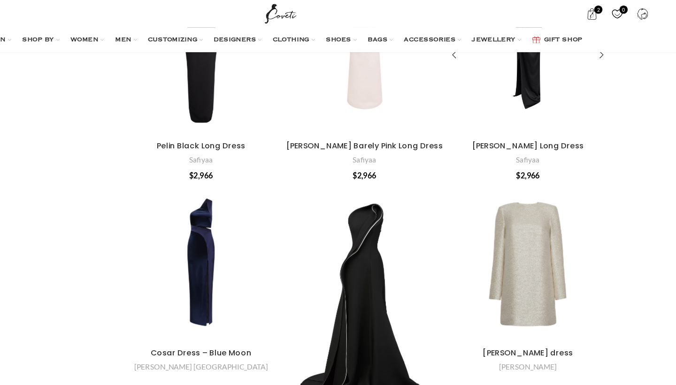
scroll to position [9570, 0]
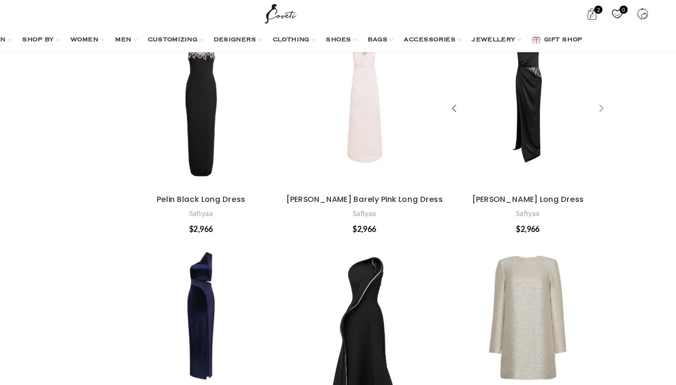
click at [604, 100] on div "Ayda Black Long Dress" at bounding box center [611, 93] width 14 height 14
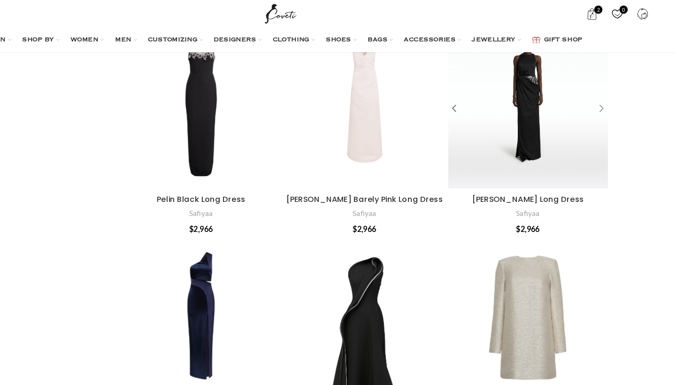
click at [604, 100] on div "Ayda Black Long Dress" at bounding box center [611, 93] width 14 height 14
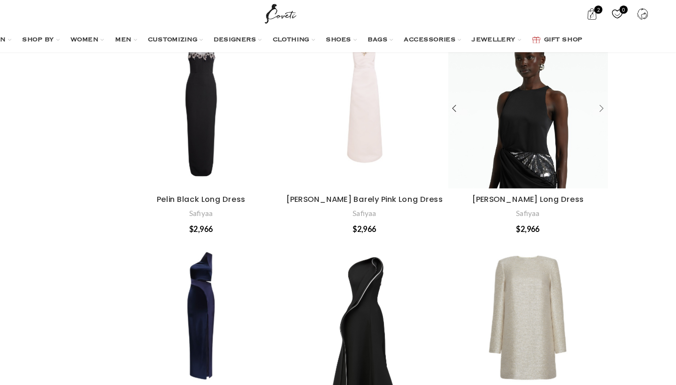
click at [604, 100] on div "Ayda Black Long Dress" at bounding box center [611, 93] width 14 height 14
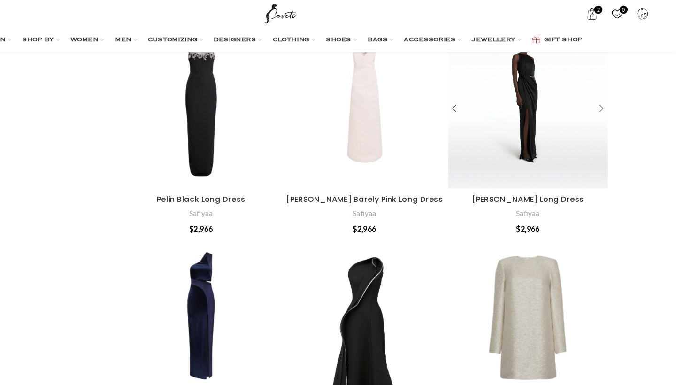
click at [604, 100] on div "Ayda Black Long Dress" at bounding box center [611, 93] width 14 height 14
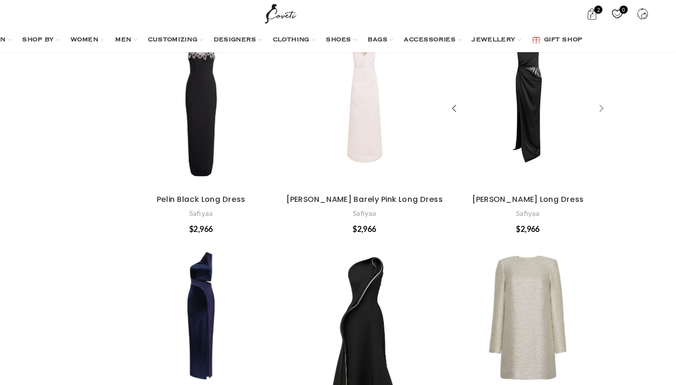
click at [604, 100] on div "Ayda Black Long Dress" at bounding box center [611, 93] width 14 height 14
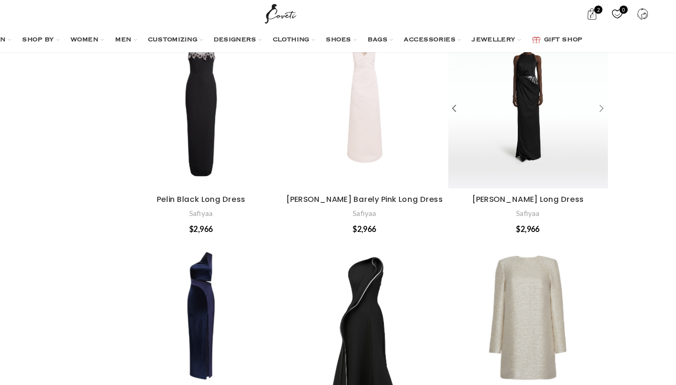
click at [604, 100] on div "Ayda Black Long Dress" at bounding box center [611, 93] width 14 height 14
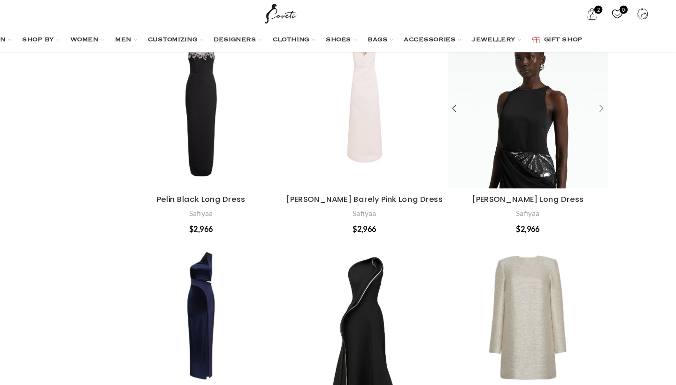
click at [604, 100] on div "Ayda Black Long Dress" at bounding box center [611, 93] width 14 height 14
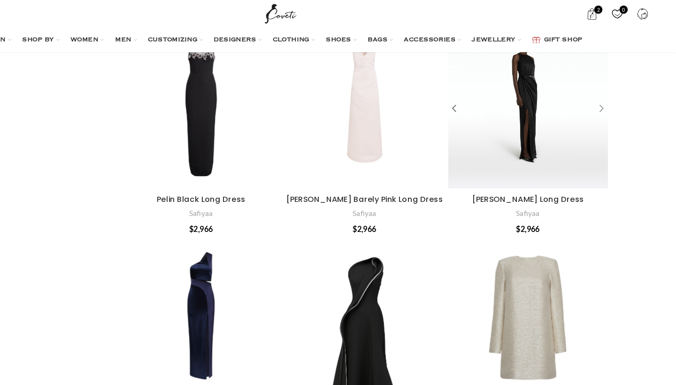
click at [604, 100] on div "Ayda Black Long Dress" at bounding box center [611, 93] width 14 height 14
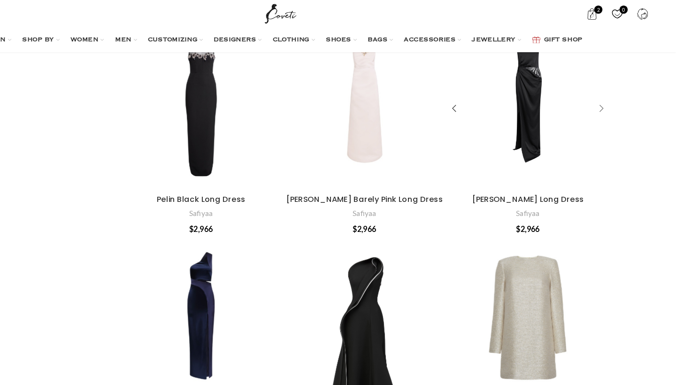
click at [604, 100] on div "Ayda Black Long Dress" at bounding box center [611, 93] width 14 height 14
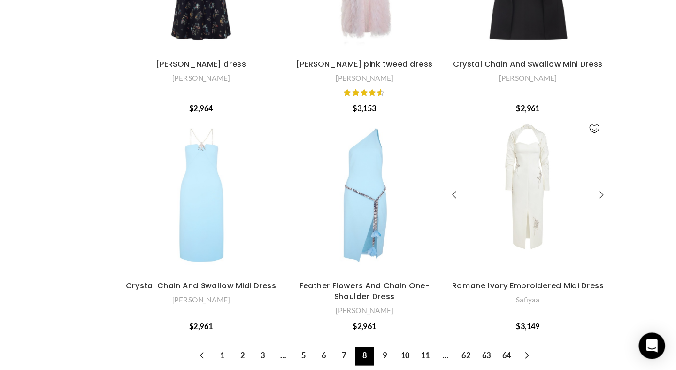
scroll to position [10088, 0]
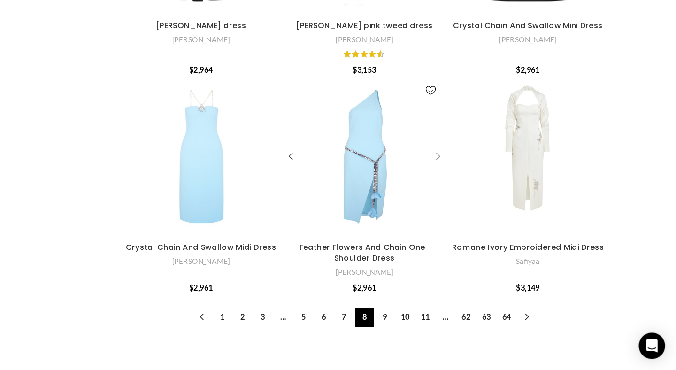
click at [465, 181] on div "Feather Flowers And Chain One-Shoulder Dress" at bounding box center [472, 188] width 14 height 14
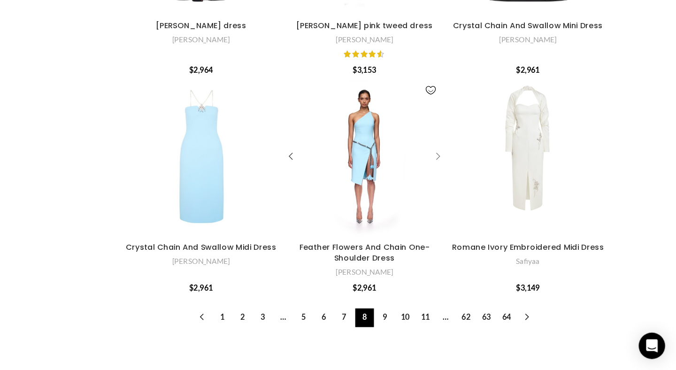
click at [465, 181] on div "Feather Flowers And Chain One-Shoulder Dress" at bounding box center [472, 188] width 14 height 14
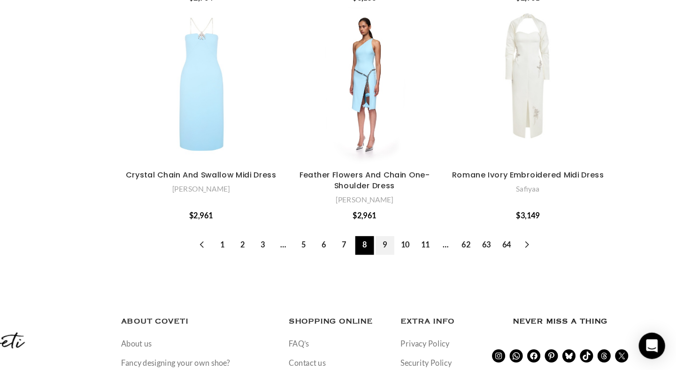
click at [419, 256] on link "9" at bounding box center [427, 264] width 16 height 16
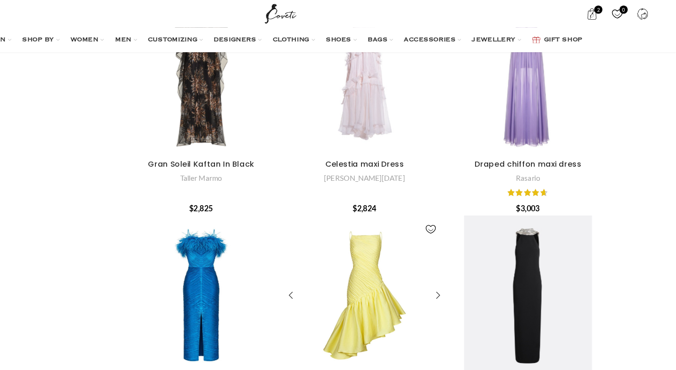
scroll to position [9371, 0]
click at [604, 246] on div "Gocek Black Long Dress" at bounding box center [611, 253] width 14 height 14
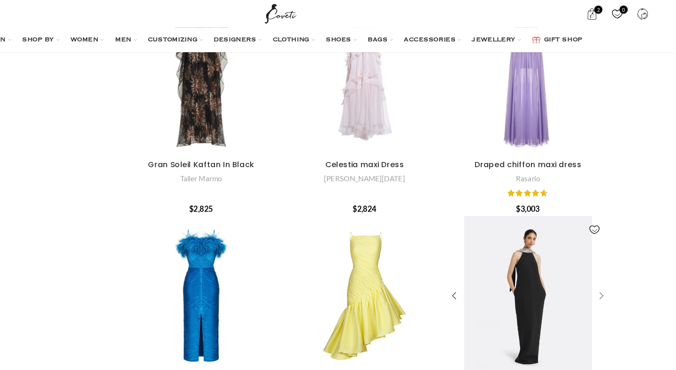
click at [604, 246] on div "Gocek Black Long Dress" at bounding box center [611, 253] width 14 height 14
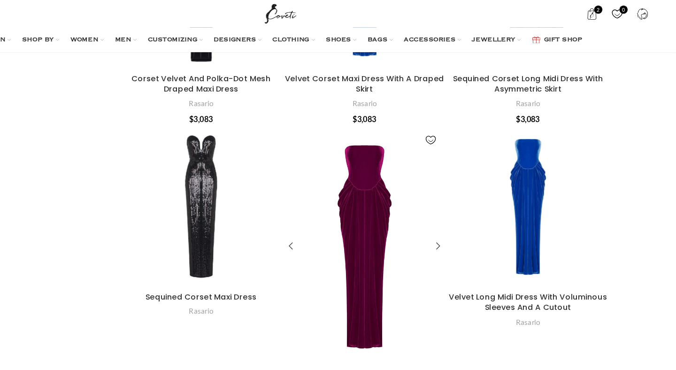
scroll to position [2740, 0]
click at [465, 204] on div "Velvet Maxi Dress With Bows And Cutouts" at bounding box center [472, 211] width 14 height 14
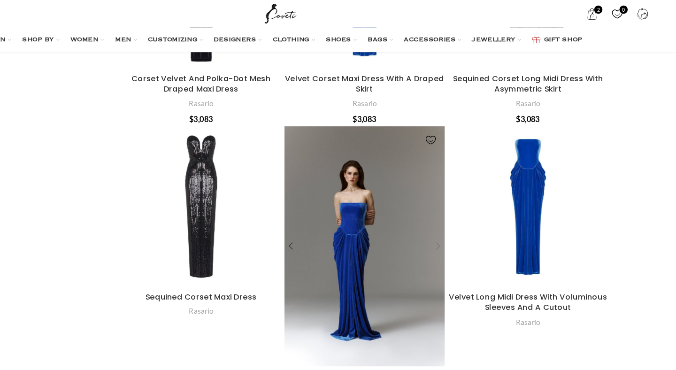
click at [465, 204] on div "Velvet Maxi Dress With Bows And Cutouts" at bounding box center [472, 211] width 14 height 14
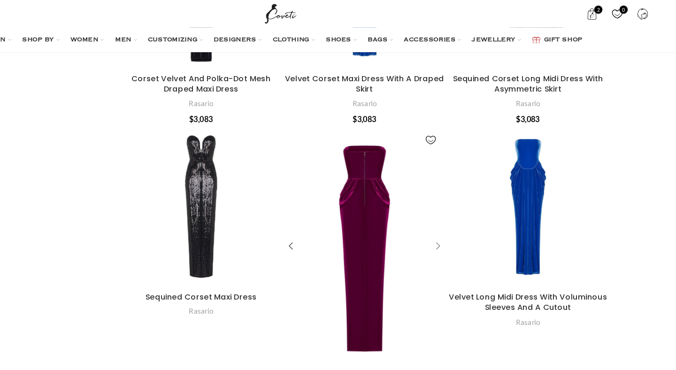
click at [465, 204] on div "Velvet Maxi Dress With Bows And Cutouts" at bounding box center [472, 211] width 14 height 14
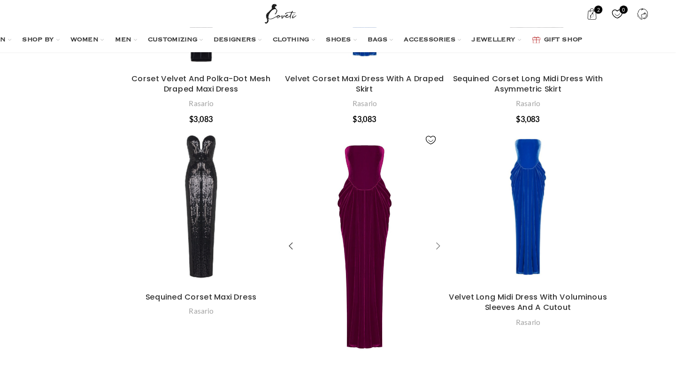
click at [465, 204] on div "Velvet Maxi Dress With Bows And Cutouts" at bounding box center [472, 211] width 14 height 14
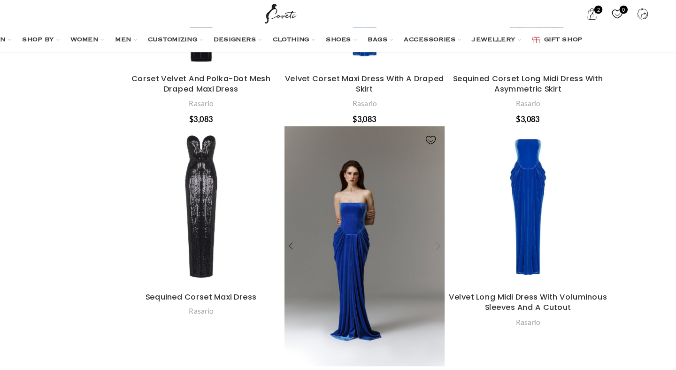
click at [465, 204] on div "Velvet Maxi Dress With Bows And Cutouts" at bounding box center [472, 211] width 14 height 14
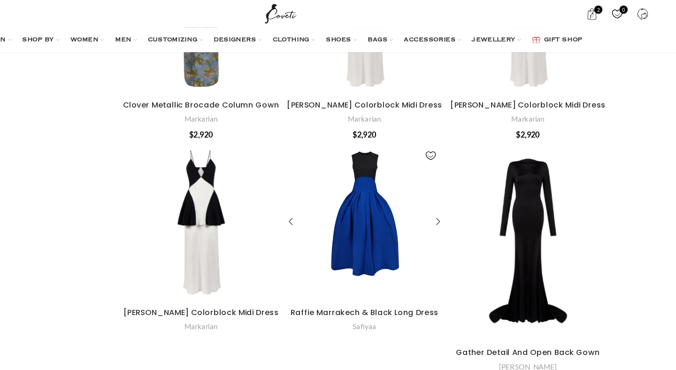
scroll to position [1211, 0]
click at [325, 184] on div "Dionne Colorblock Midi Dress" at bounding box center [332, 191] width 14 height 14
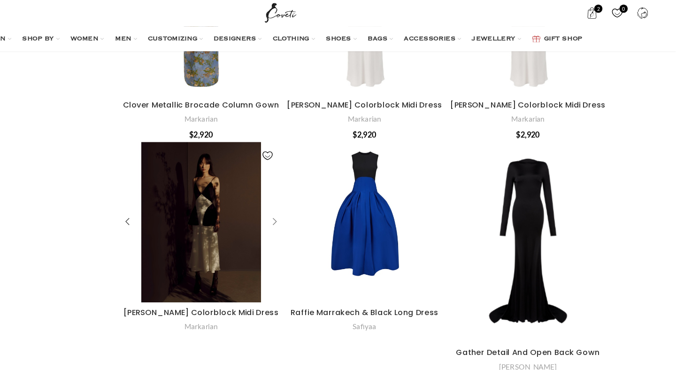
click at [325, 184] on div "Dionne Colorblock Midi Dress" at bounding box center [332, 191] width 14 height 14
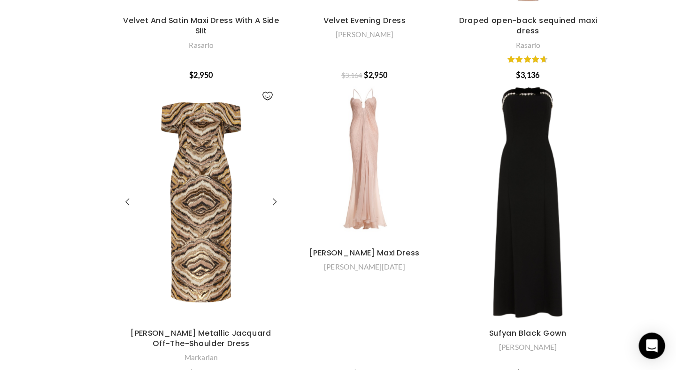
scroll to position [395, 0]
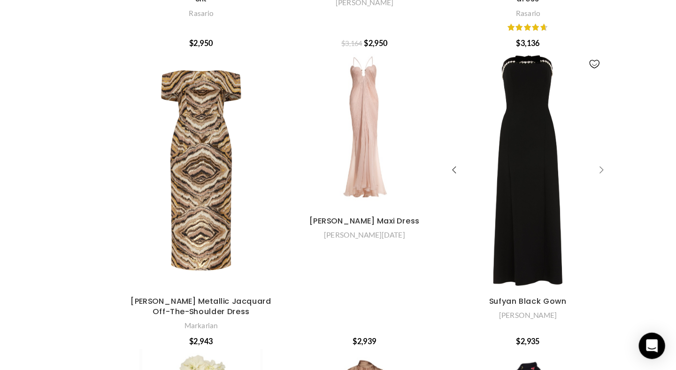
click at [604, 193] on div "Sufyan Black Gown" at bounding box center [611, 200] width 14 height 14
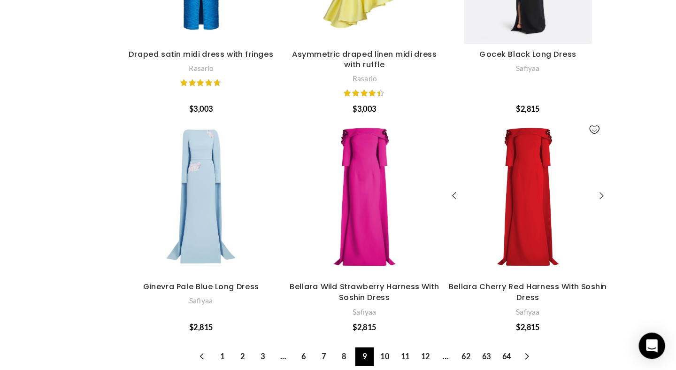
scroll to position [9713, 0]
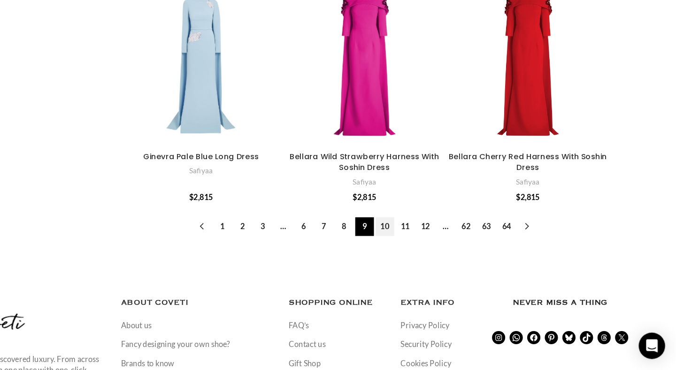
click at [419, 240] on link "10" at bounding box center [427, 248] width 16 height 16
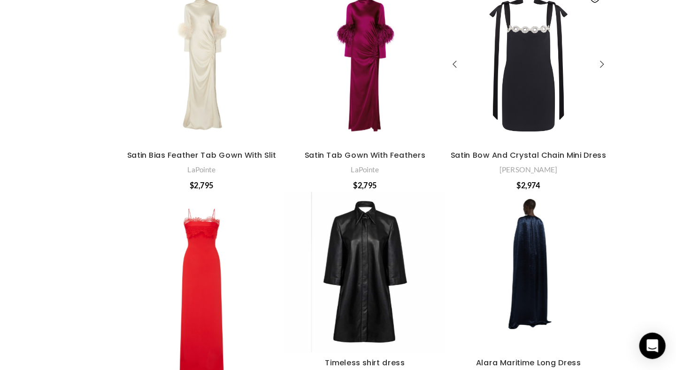
scroll to position [1482, 0]
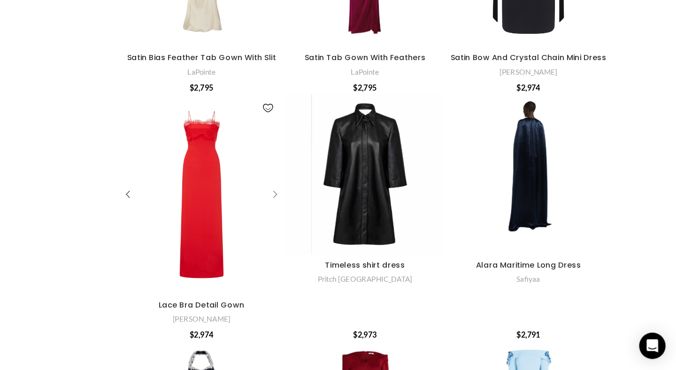
click at [325, 213] on div "Lace Bra Detail Gown" at bounding box center [332, 220] width 14 height 14
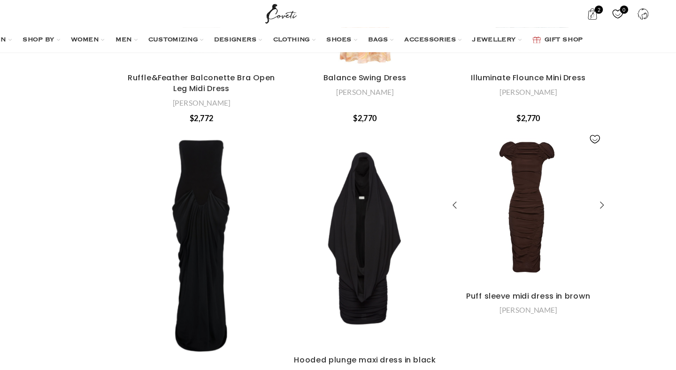
scroll to position [3551, 0]
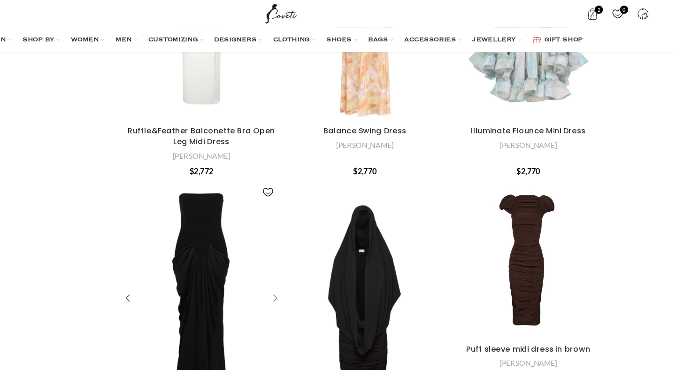
click at [325, 248] on div "Res Gown In Satin Back Crepe" at bounding box center [332, 255] width 14 height 14
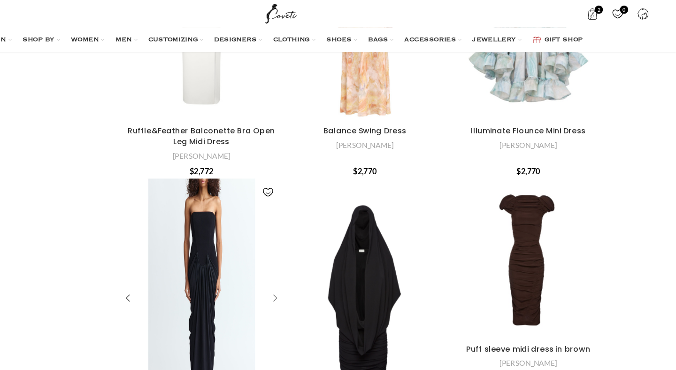
click at [325, 248] on div "Res Gown In Satin Back Crepe" at bounding box center [332, 255] width 14 height 14
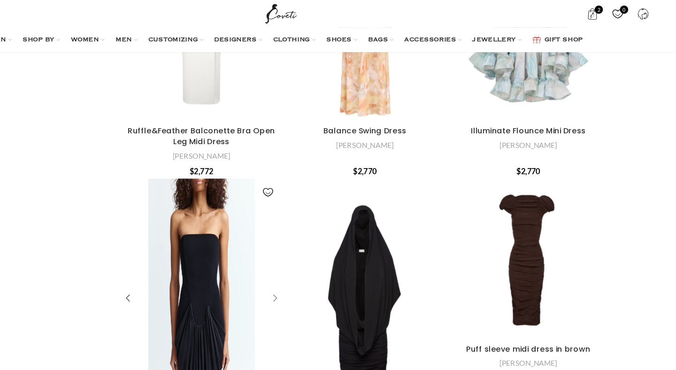
click at [325, 248] on div "Res Gown In Satin Back Crepe" at bounding box center [332, 255] width 14 height 14
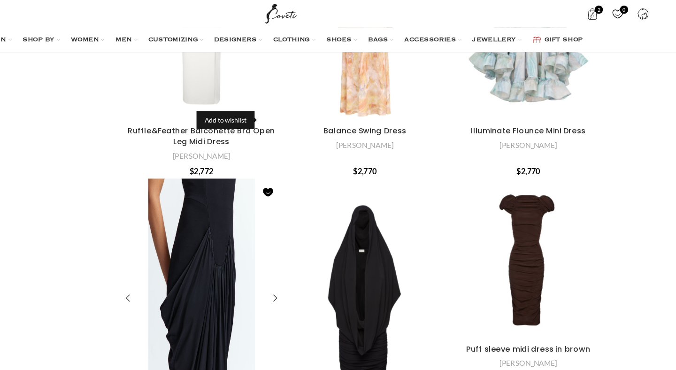
click at [320, 157] on link "Add to wishlist" at bounding box center [327, 164] width 14 height 14
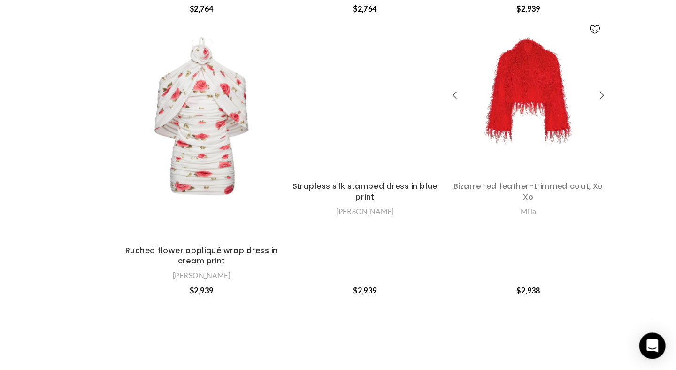
scroll to position [4273, 0]
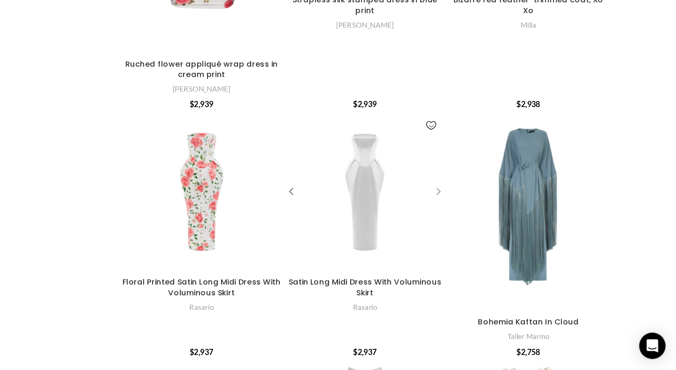
click at [465, 211] on div "Satin Long Midi Dress With Voluminous Skirt" at bounding box center [472, 218] width 14 height 14
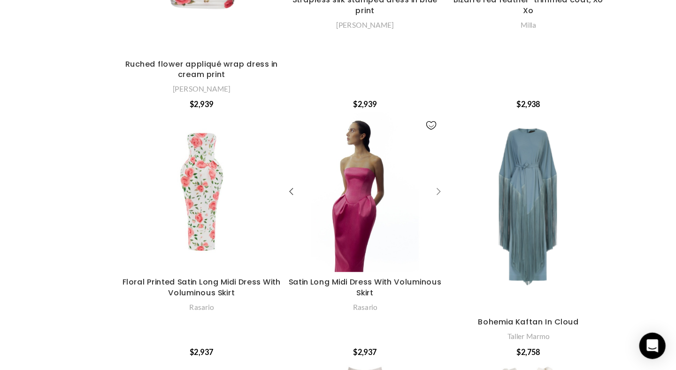
click at [465, 211] on div "Satin Long Midi Dress With Voluminous Skirt" at bounding box center [472, 218] width 14 height 14
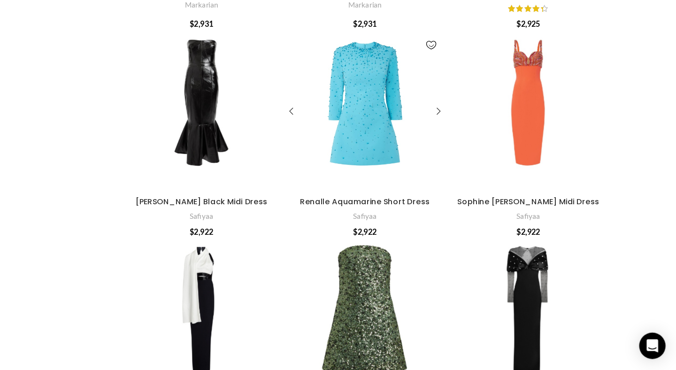
scroll to position [4994, 0]
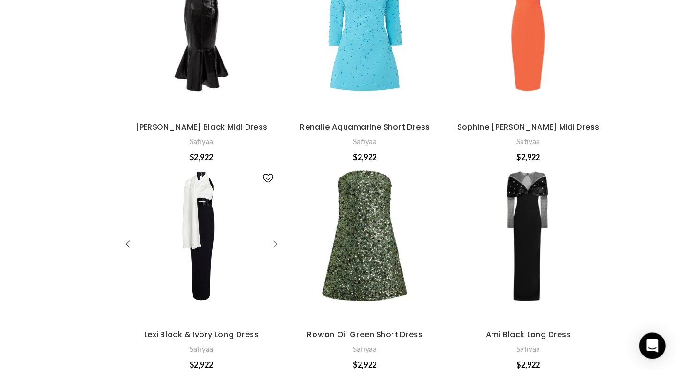
click at [325, 256] on div "Lexi Black & Ivory Long Dress" at bounding box center [332, 263] width 14 height 14
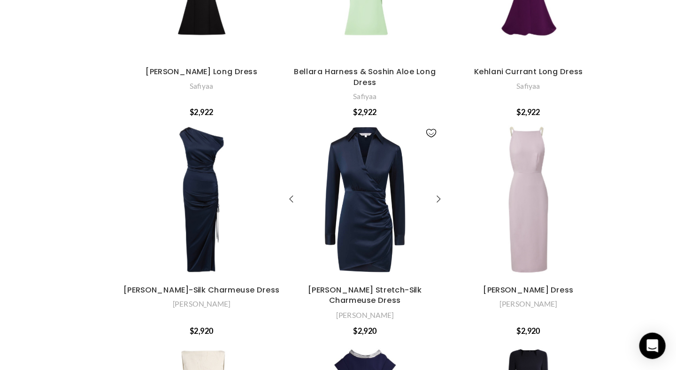
scroll to position [5634, 0]
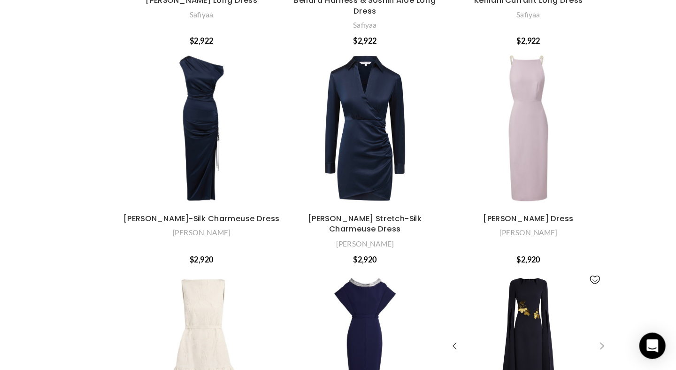
click at [604, 343] on div "Talin Embroidered Midnight Navy Long Dress" at bounding box center [611, 350] width 14 height 14
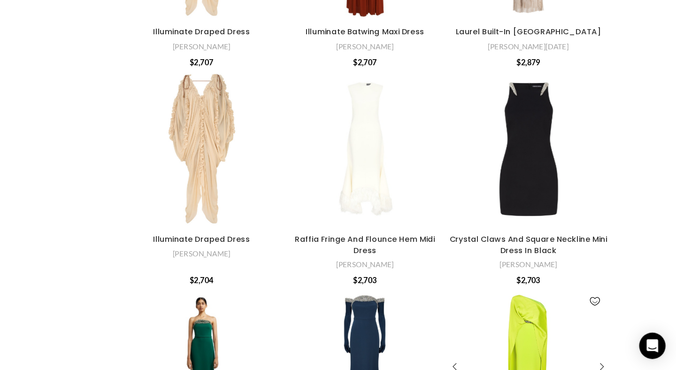
scroll to position [9486, 0]
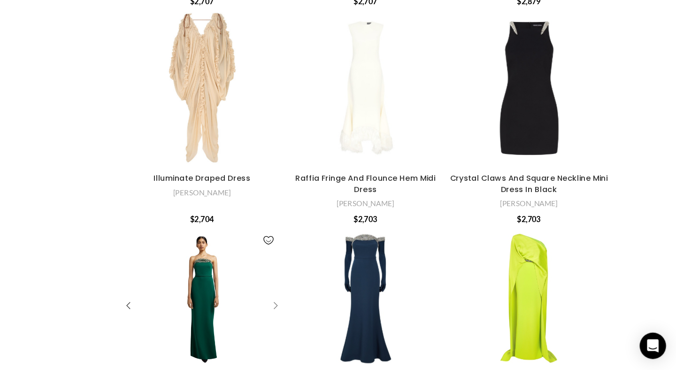
click at [325, 309] on div "Donatella Botanic Long Dress With Antonia Gloves" at bounding box center [332, 316] width 14 height 14
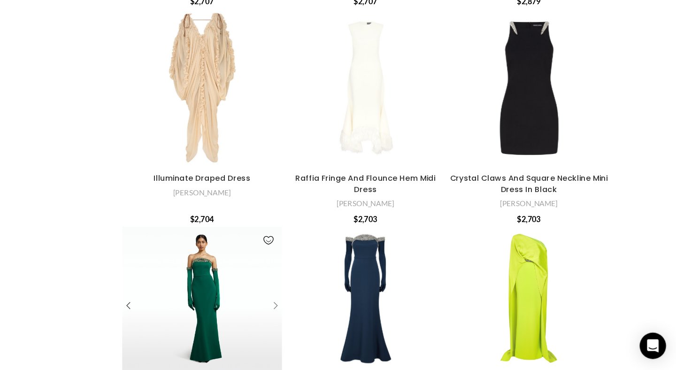
click at [325, 309] on div "Donatella Botanic Long Dress With Antonia Gloves" at bounding box center [332, 316] width 14 height 14
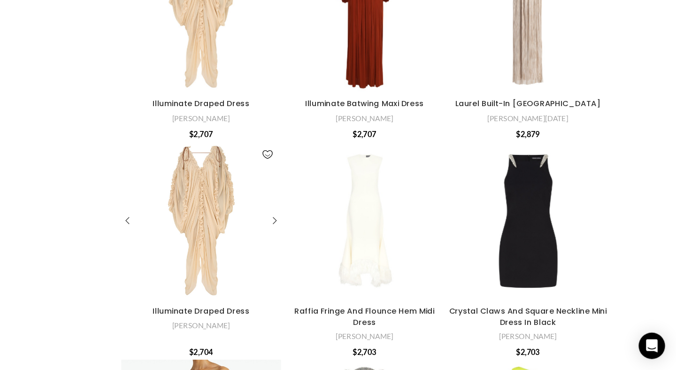
scroll to position [9374, 0]
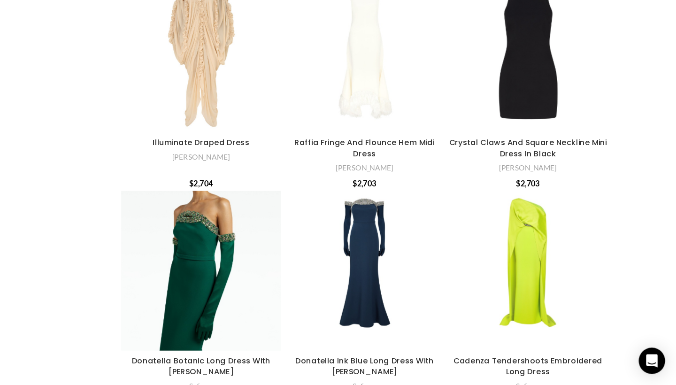
scroll to position [9526, 0]
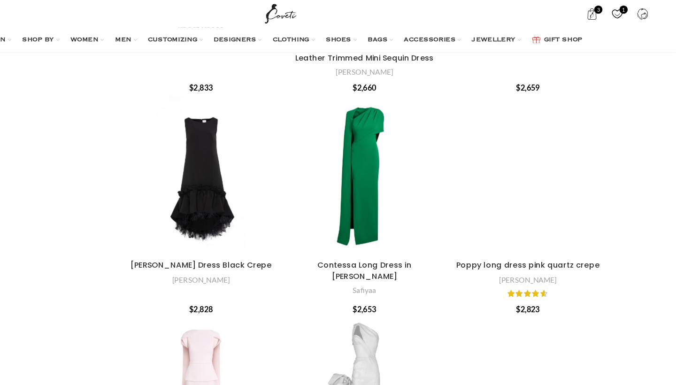
scroll to position [4205, 0]
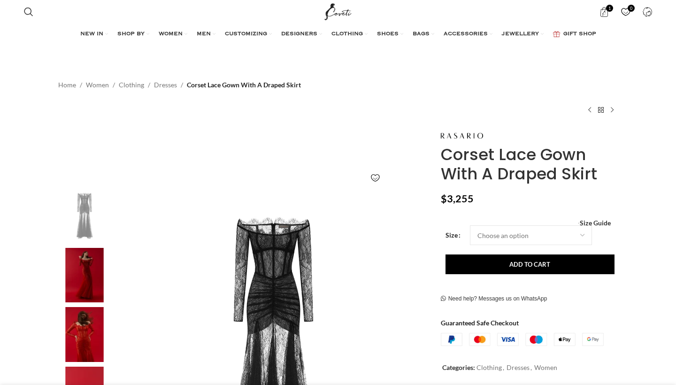
scroll to position [223, 0]
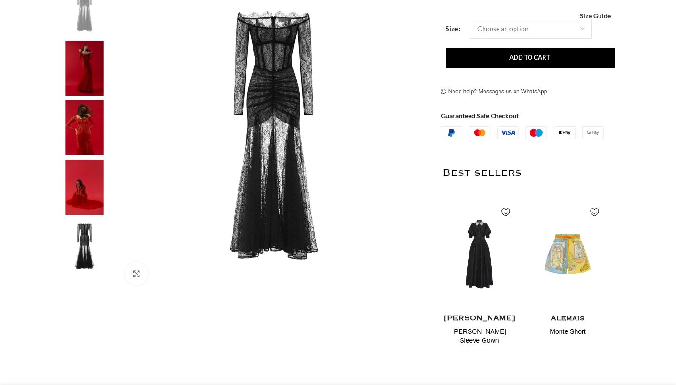
click at [78, 263] on img at bounding box center [84, 246] width 57 height 55
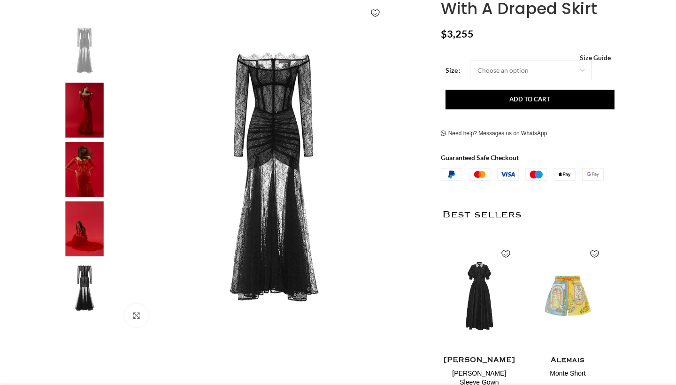
scroll to position [181, 0]
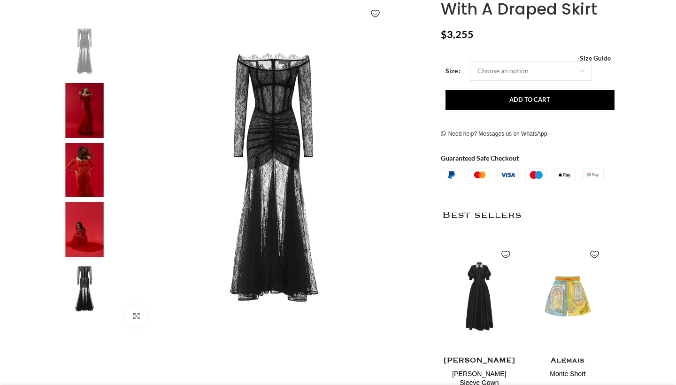
click at [103, 152] on img at bounding box center [84, 170] width 57 height 55
click at [85, 130] on img at bounding box center [84, 110] width 57 height 55
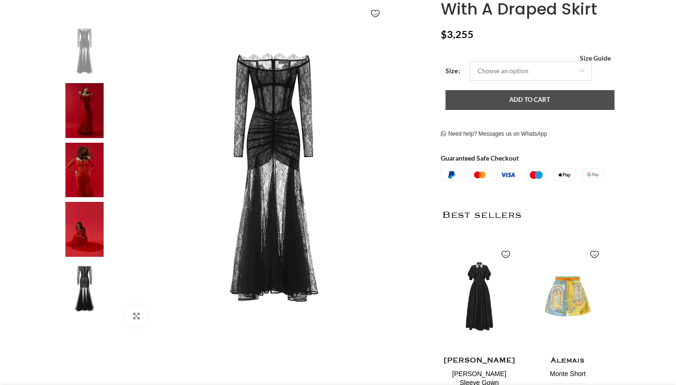
select select "6-[GEOGRAPHIC_DATA]"
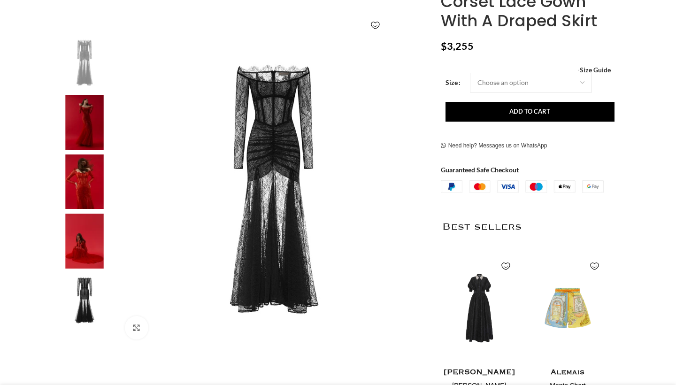
click at [532, 97] on form "Size Choose an option 4 UK 6 UK 8 UK 10 UK 12 UK 14 UK 16 UK 18 UK Clear - Cors…" at bounding box center [530, 97] width 169 height 49
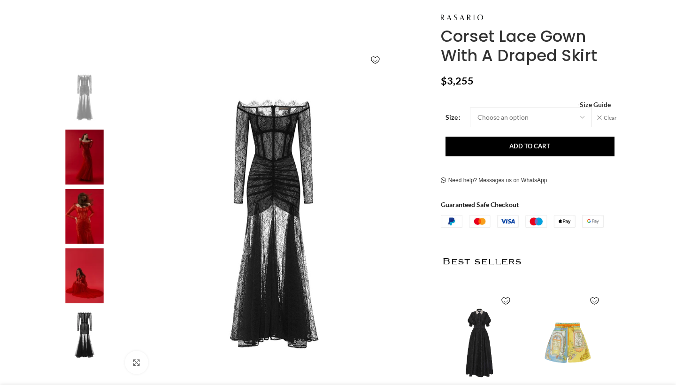
scroll to position [134, 0]
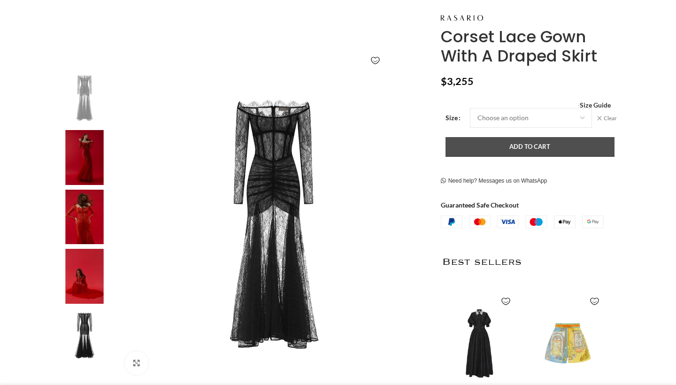
click at [520, 152] on button "Add to cart" at bounding box center [530, 147] width 169 height 20
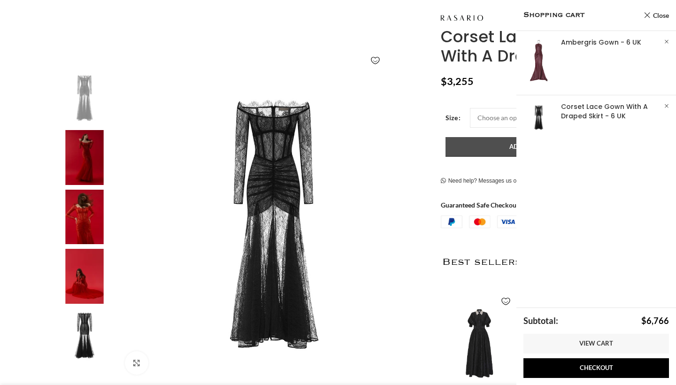
scroll to position [0, 99]
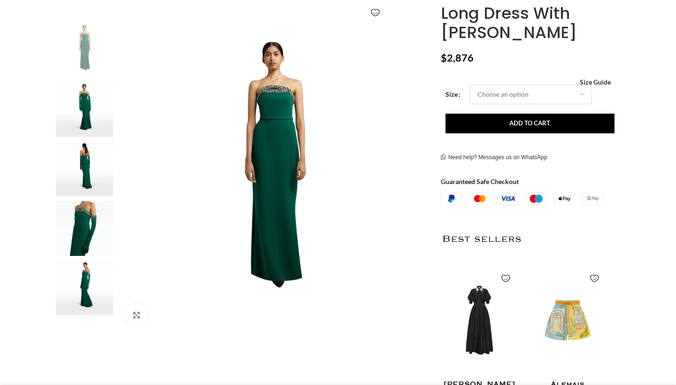
select select "6-[GEOGRAPHIC_DATA]"
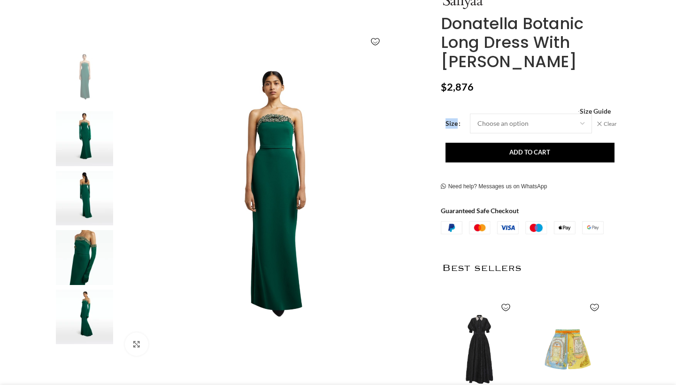
click at [500, 122] on form "Size Choose an option 4 [GEOGRAPHIC_DATA] 6 [GEOGRAPHIC_DATA] 8 [GEOGRAPHIC_DAT…" at bounding box center [530, 138] width 169 height 49
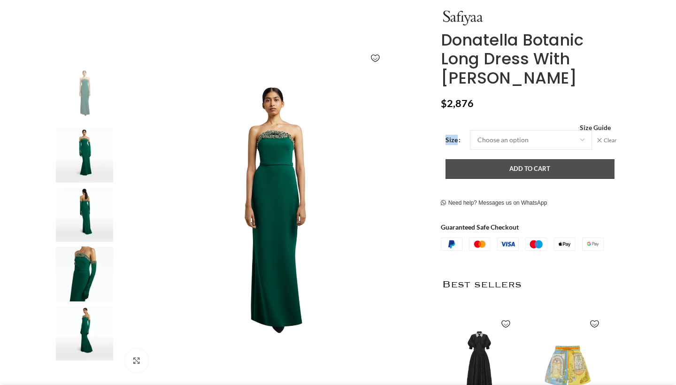
scroll to position [134, 0]
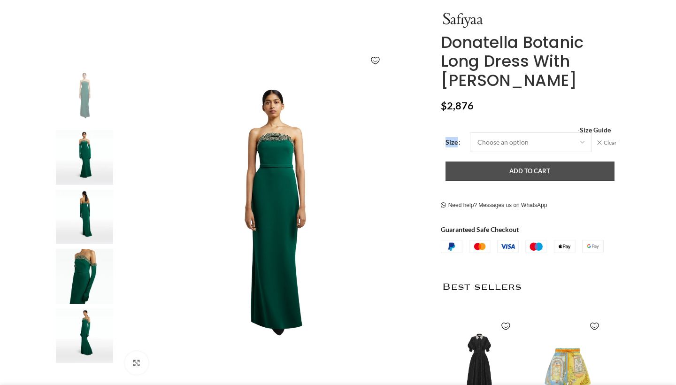
click at [493, 165] on button "Add to cart" at bounding box center [530, 172] width 169 height 20
